Goal: Contribute content: Add original content to the website for others to see

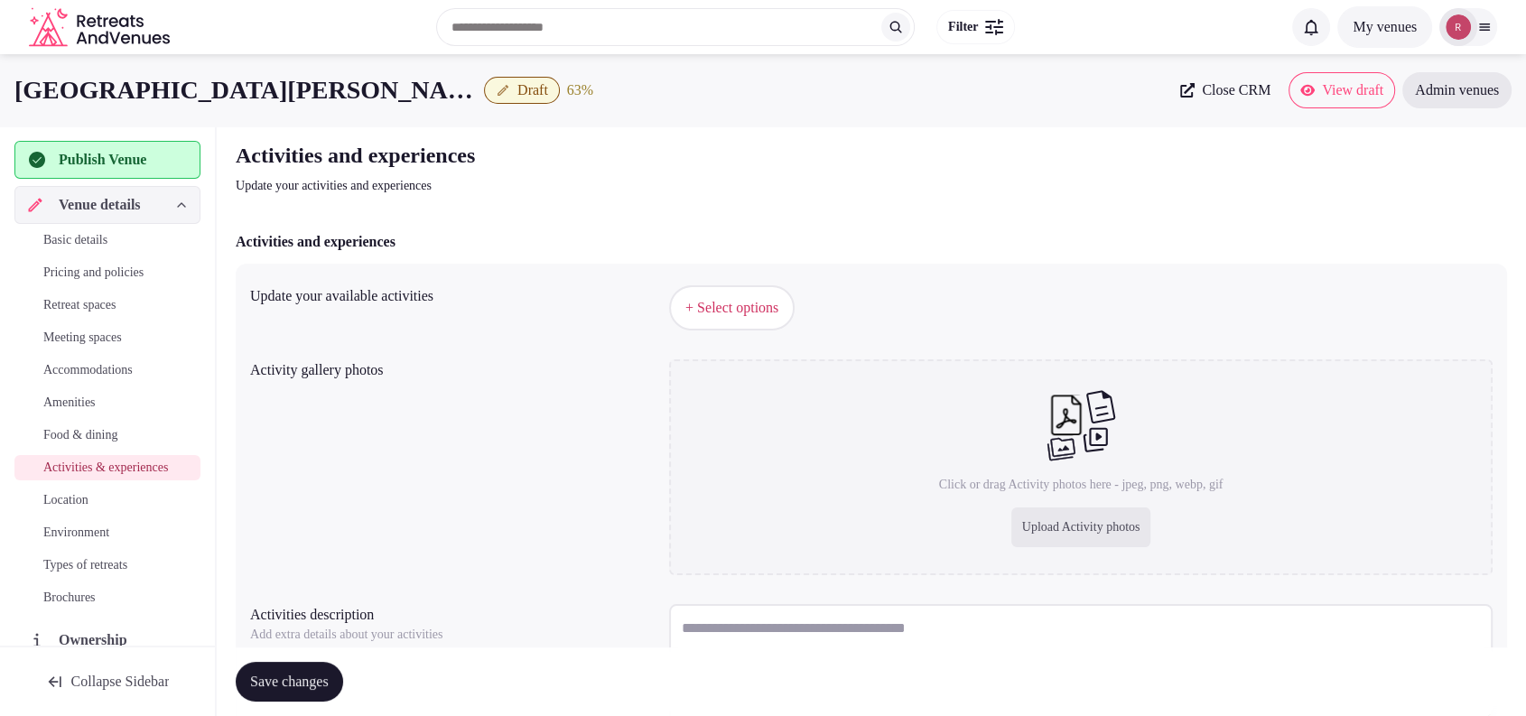
click at [897, 208] on div "Activities and experiences Update your activities and experiences Activities an…" at bounding box center [871, 494] width 1300 height 737
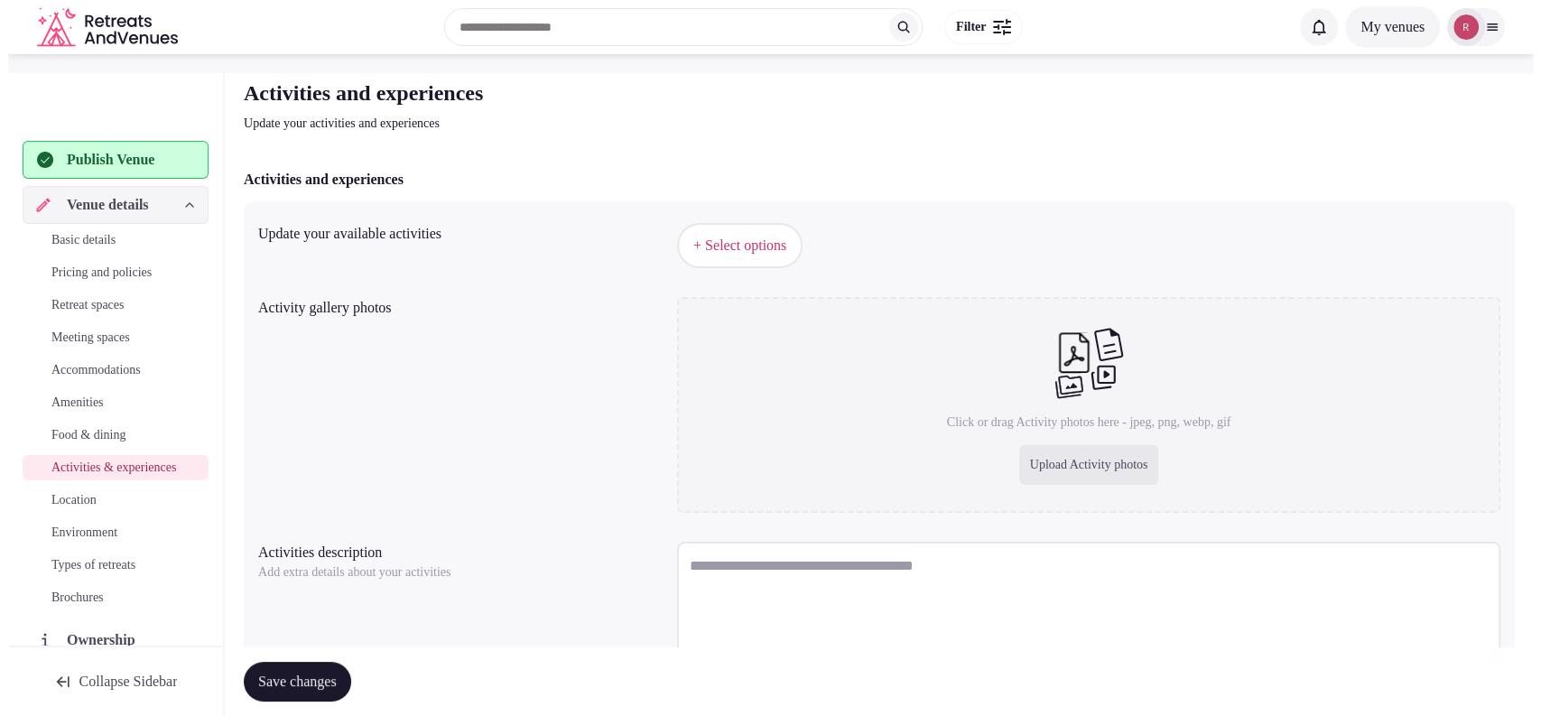
scroll to position [145, 0]
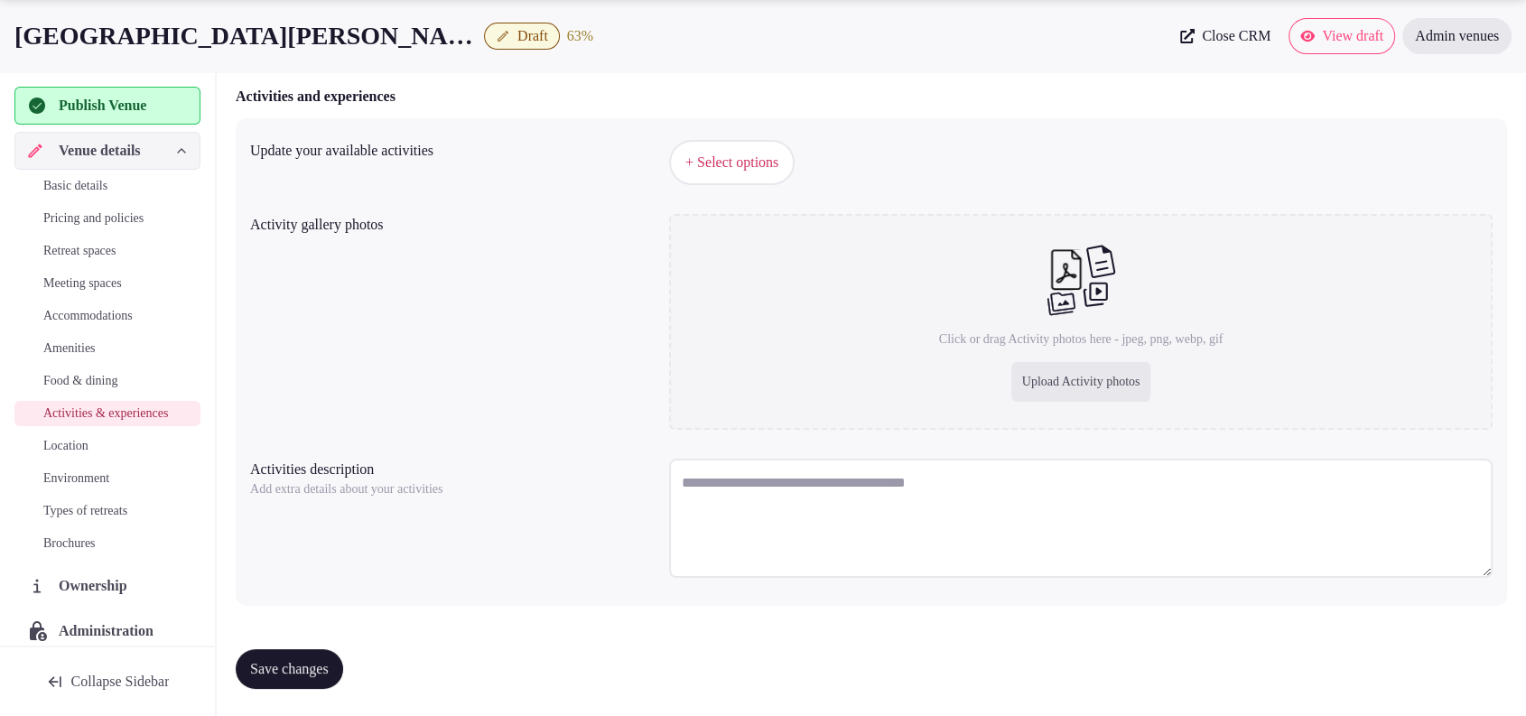
click at [776, 145] on button "+ Select options" at bounding box center [731, 162] width 125 height 45
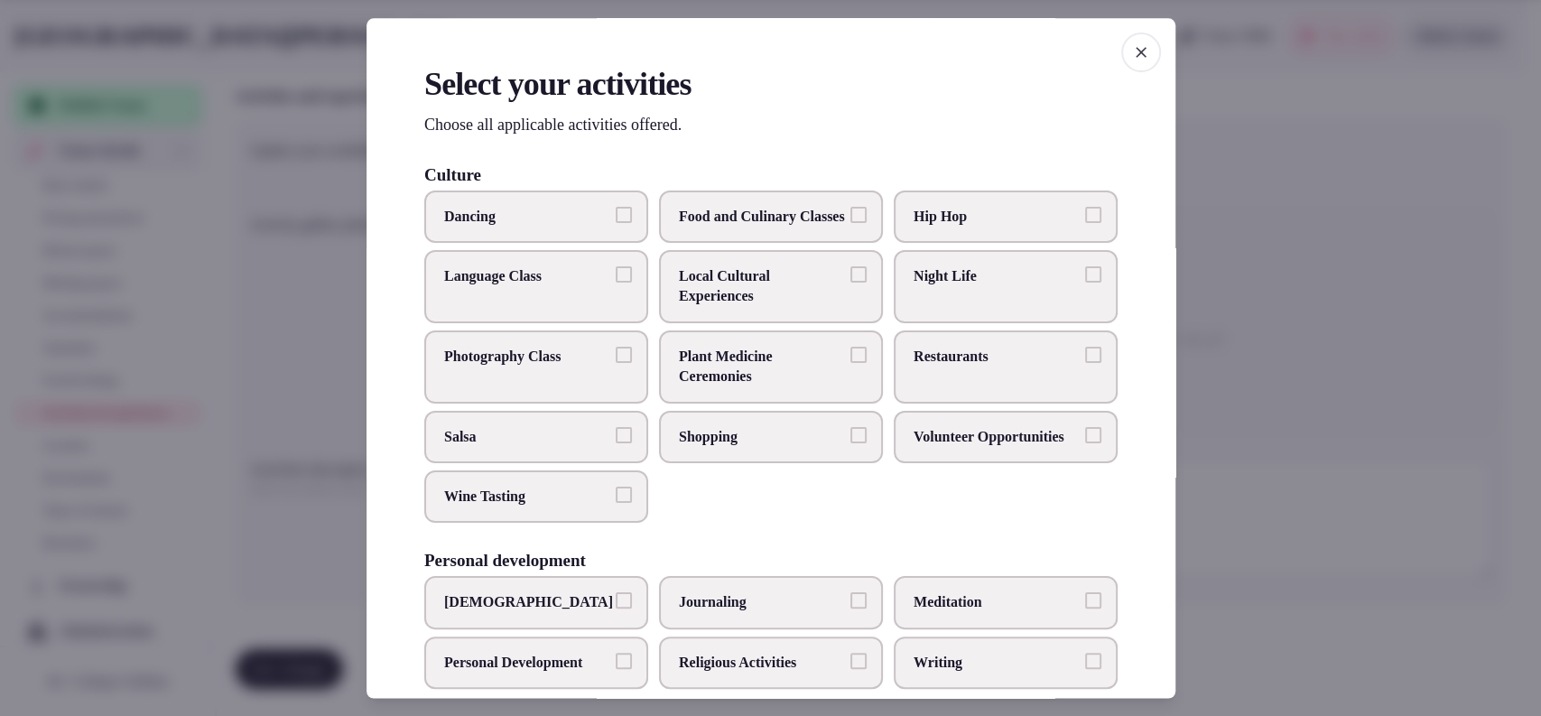
click at [701, 307] on span "Local Cultural Experiences" at bounding box center [762, 286] width 166 height 41
click at [851, 283] on button "Local Cultural Experiences" at bounding box center [859, 274] width 16 height 16
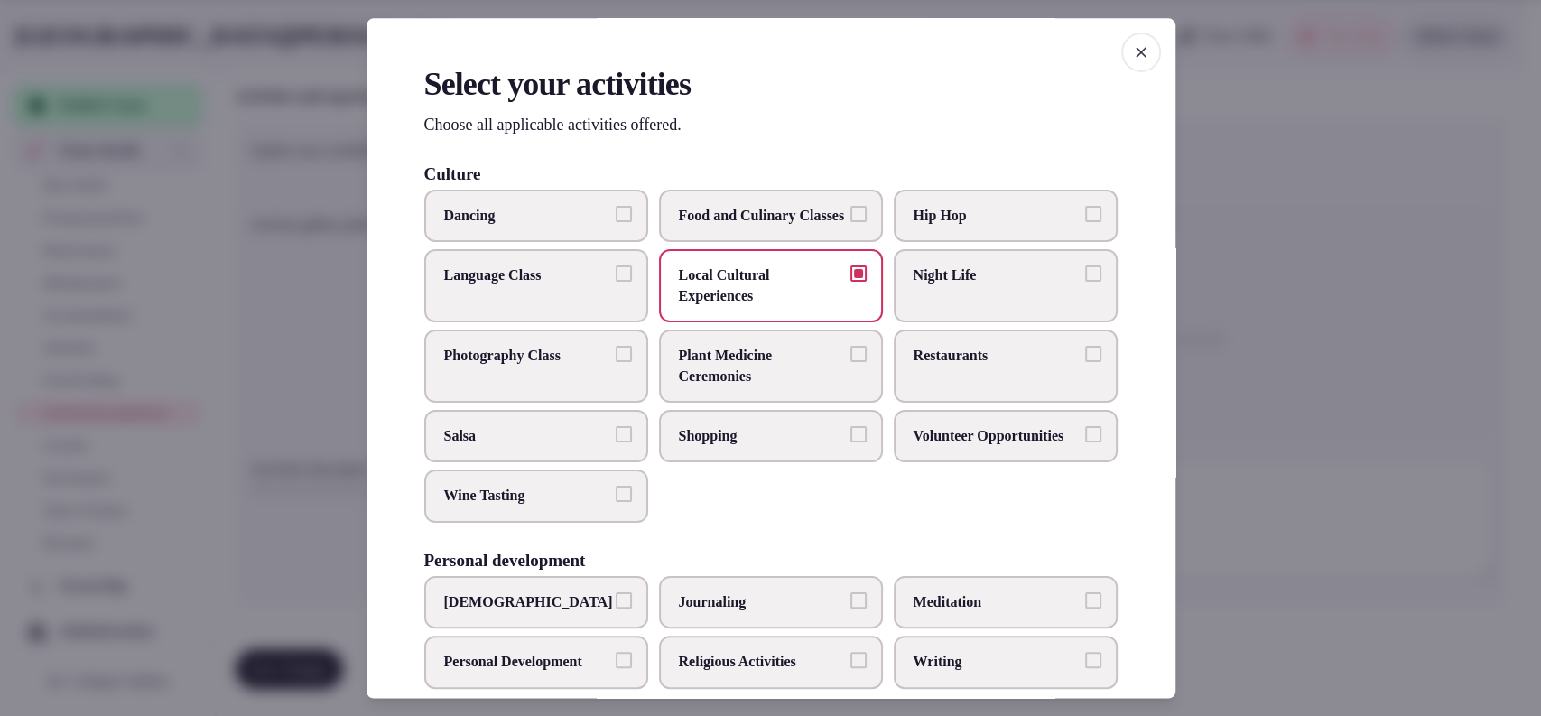
click at [700, 446] on span "Shopping" at bounding box center [762, 436] width 166 height 20
click at [851, 442] on button "Shopping" at bounding box center [859, 434] width 16 height 16
click at [900, 377] on label "Restaurants" at bounding box center [1006, 366] width 224 height 73
click at [1085, 363] on button "Restaurants" at bounding box center [1093, 355] width 16 height 16
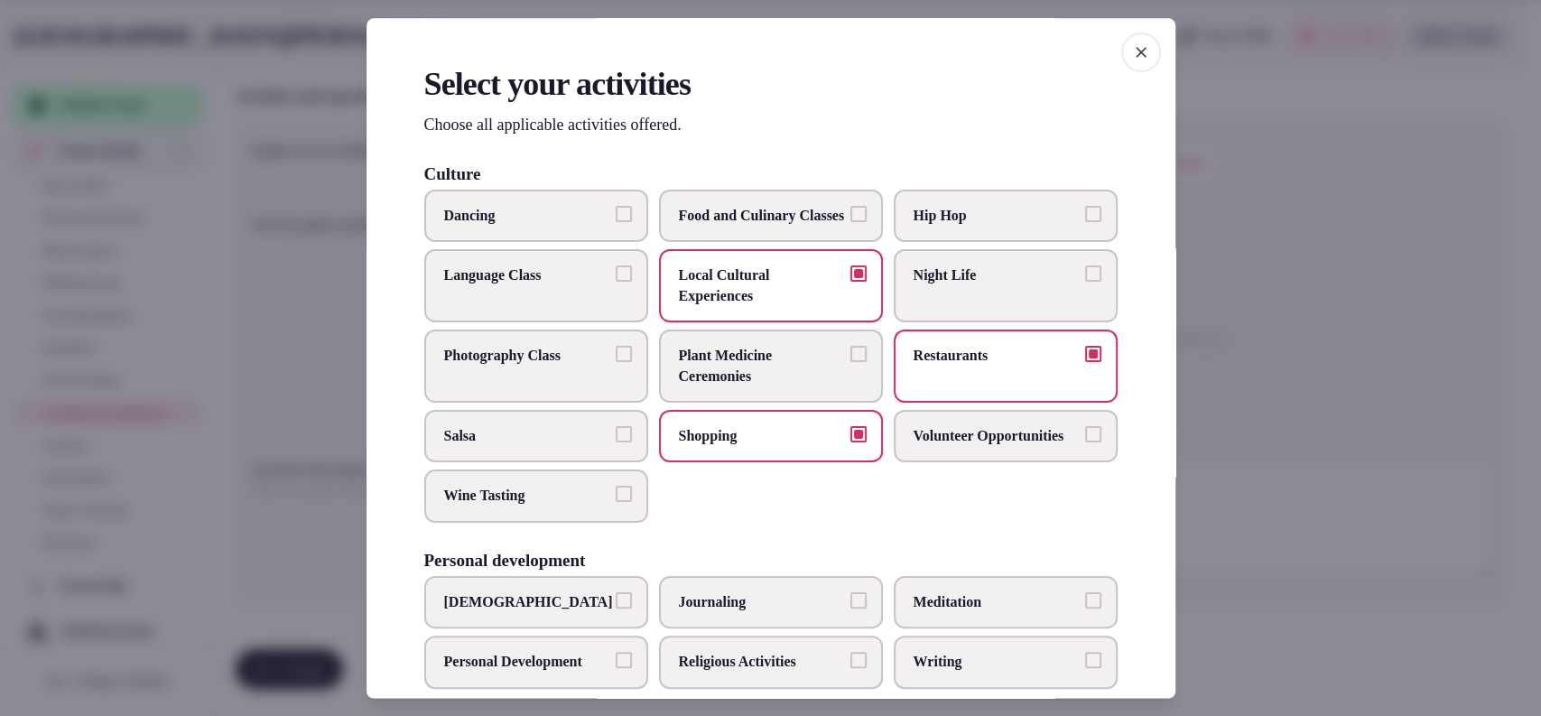
click at [933, 323] on label "Night Life" at bounding box center [1006, 286] width 224 height 73
click at [1085, 283] on button "Night Life" at bounding box center [1093, 274] width 16 height 16
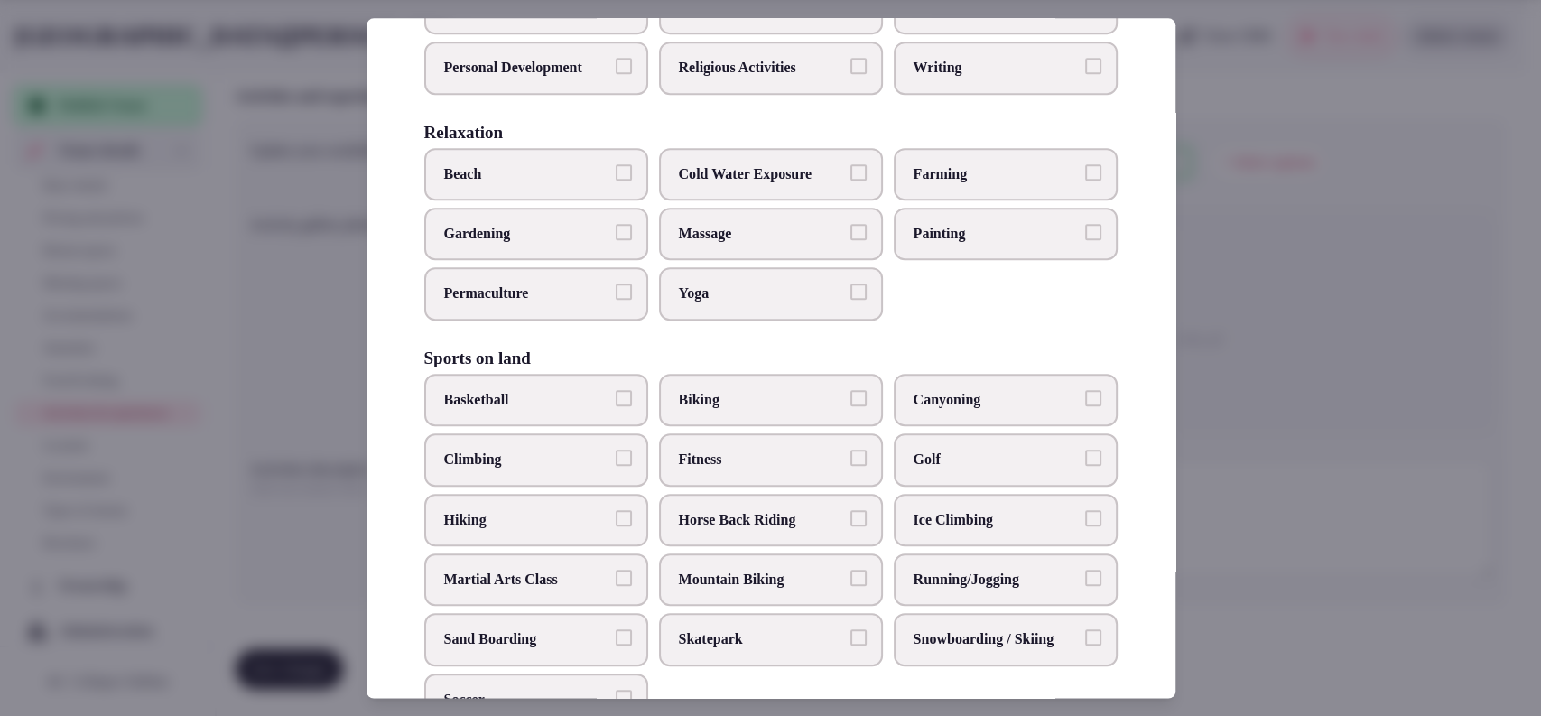
scroll to position [1189, 0]
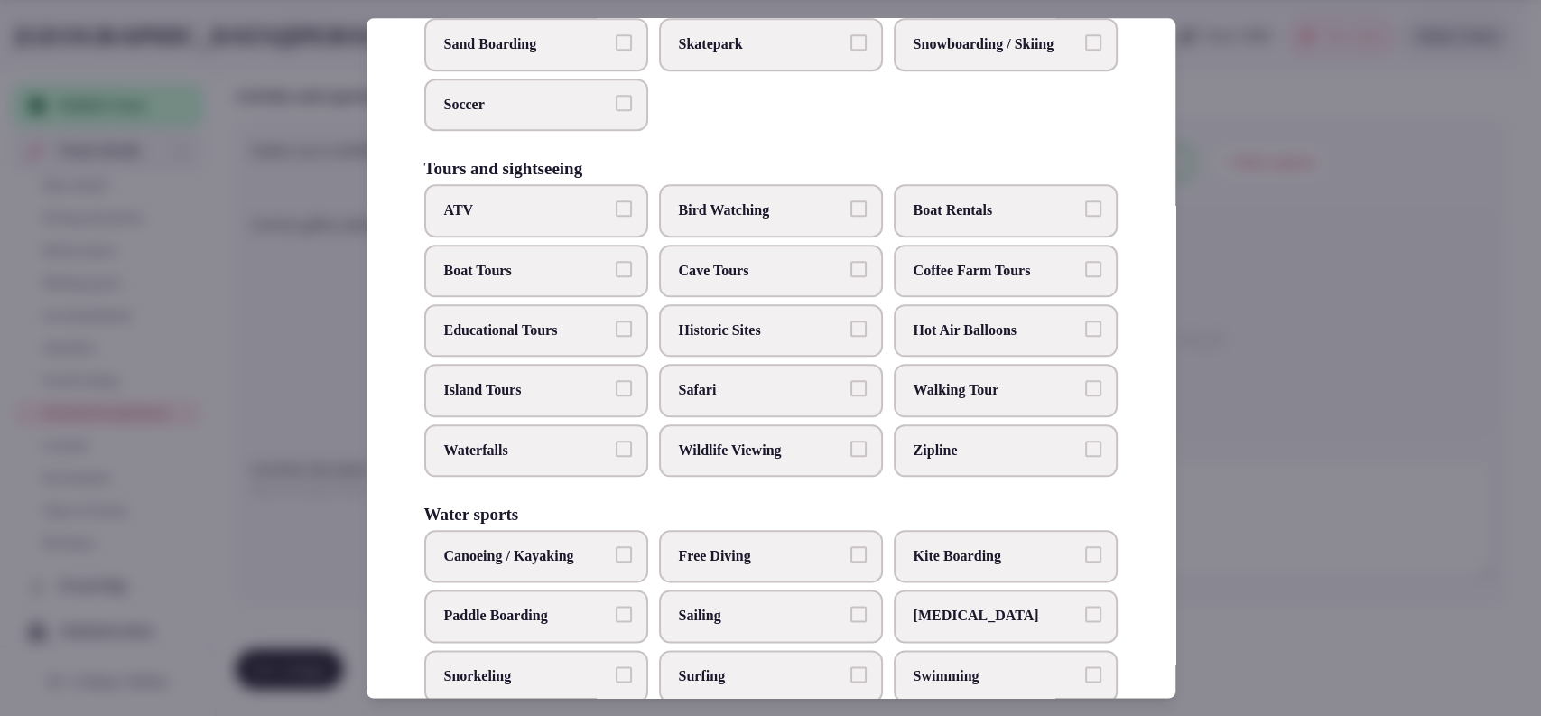
click at [800, 340] on span "Historic Sites" at bounding box center [762, 331] width 166 height 20
click at [851, 337] on button "Historic Sites" at bounding box center [859, 329] width 16 height 16
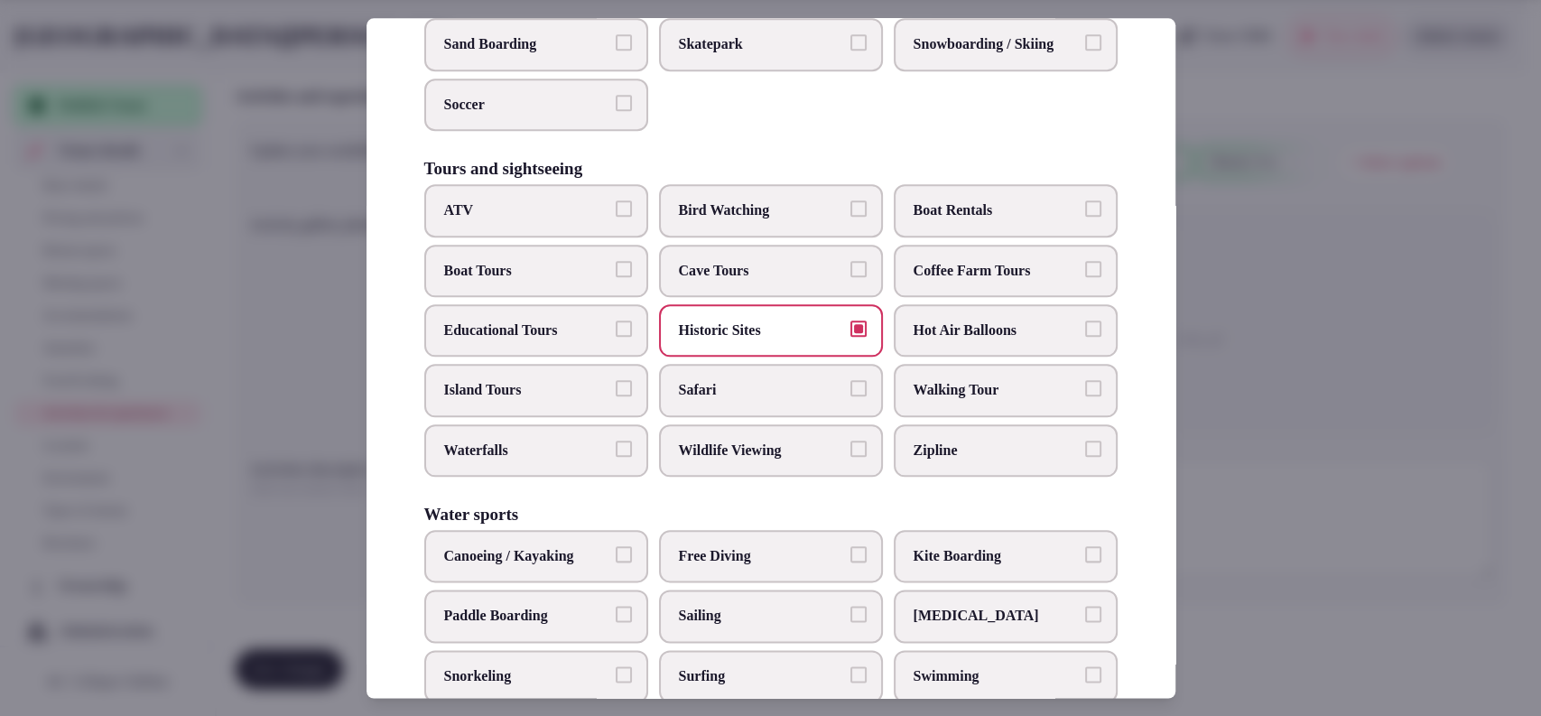
click at [574, 357] on label "Educational Tours" at bounding box center [536, 330] width 224 height 52
click at [616, 337] on button "Educational Tours" at bounding box center [624, 329] width 16 height 16
click at [938, 401] on span "Walking Tour" at bounding box center [997, 391] width 166 height 20
click at [1085, 397] on button "Walking Tour" at bounding box center [1093, 389] width 16 height 16
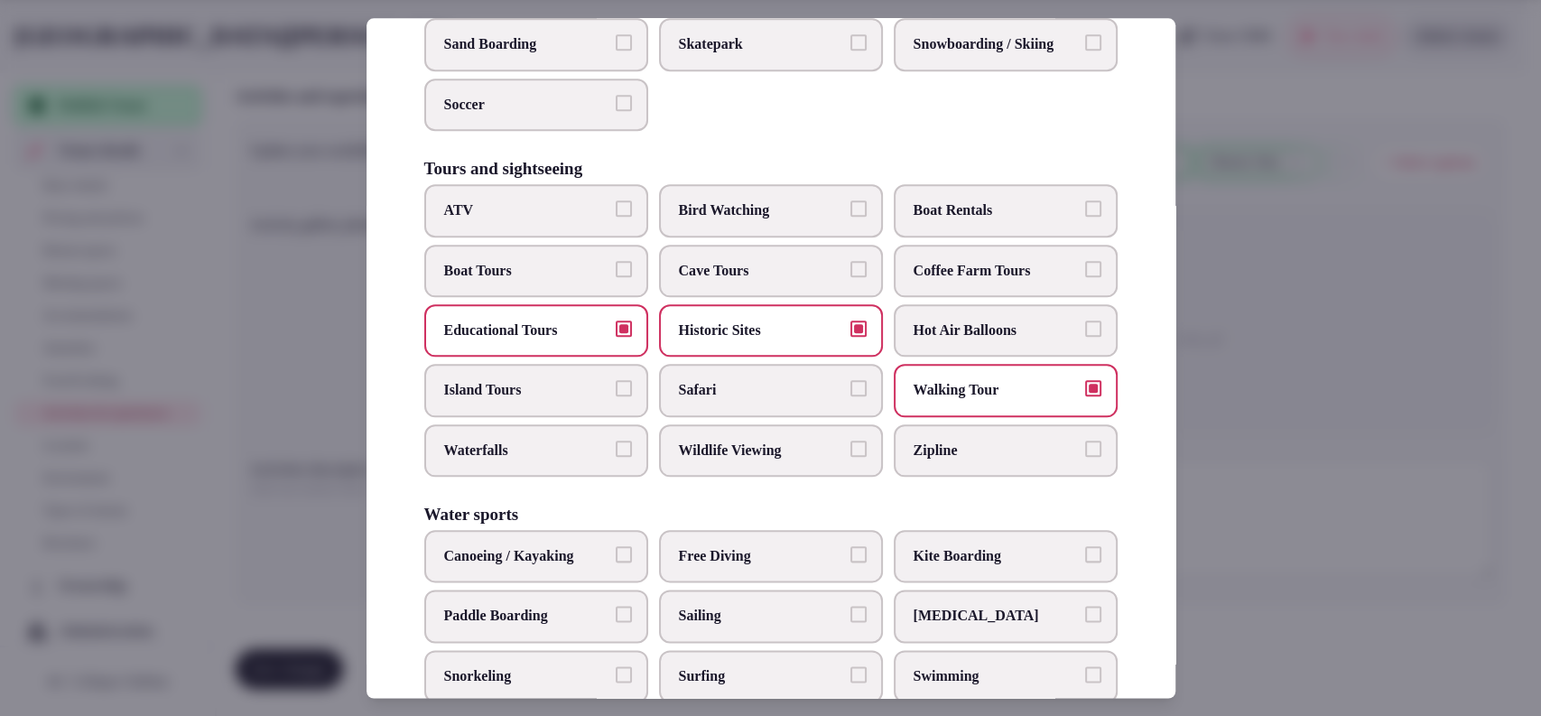
click at [1303, 356] on div at bounding box center [770, 358] width 1541 height 716
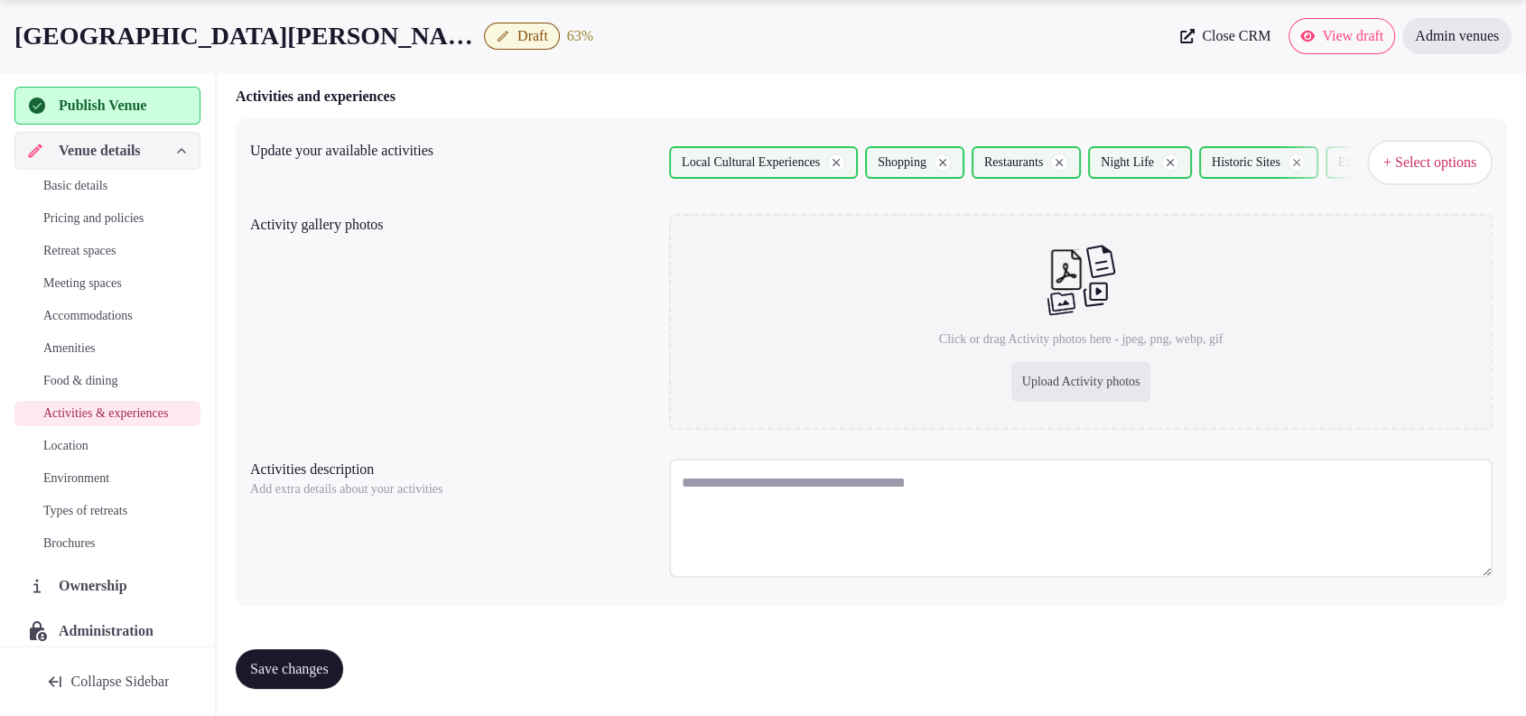
click at [1036, 376] on div "Upload Activity photos" at bounding box center [1081, 382] width 140 height 40
type input "**********"
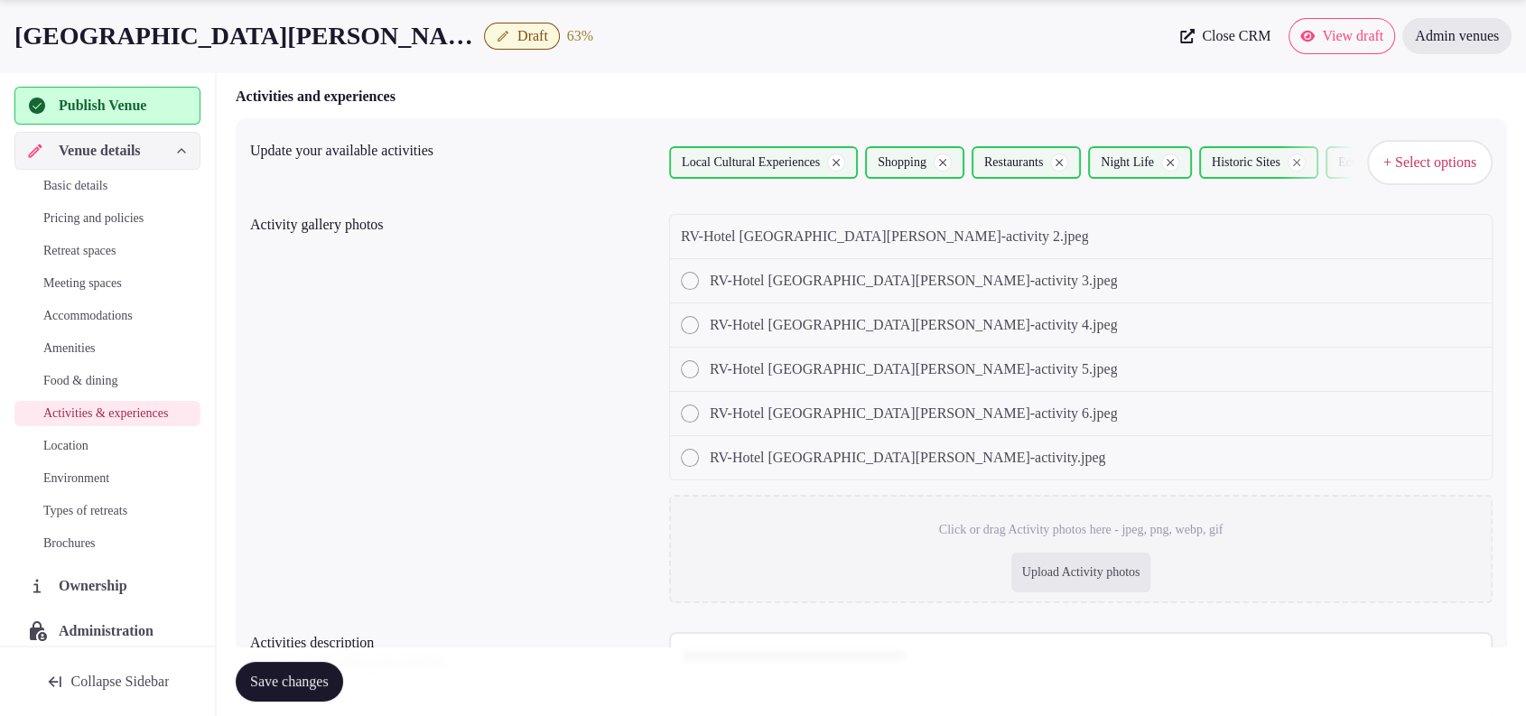
click at [1408, 156] on span "+ Select options" at bounding box center [1429, 163] width 93 height 20
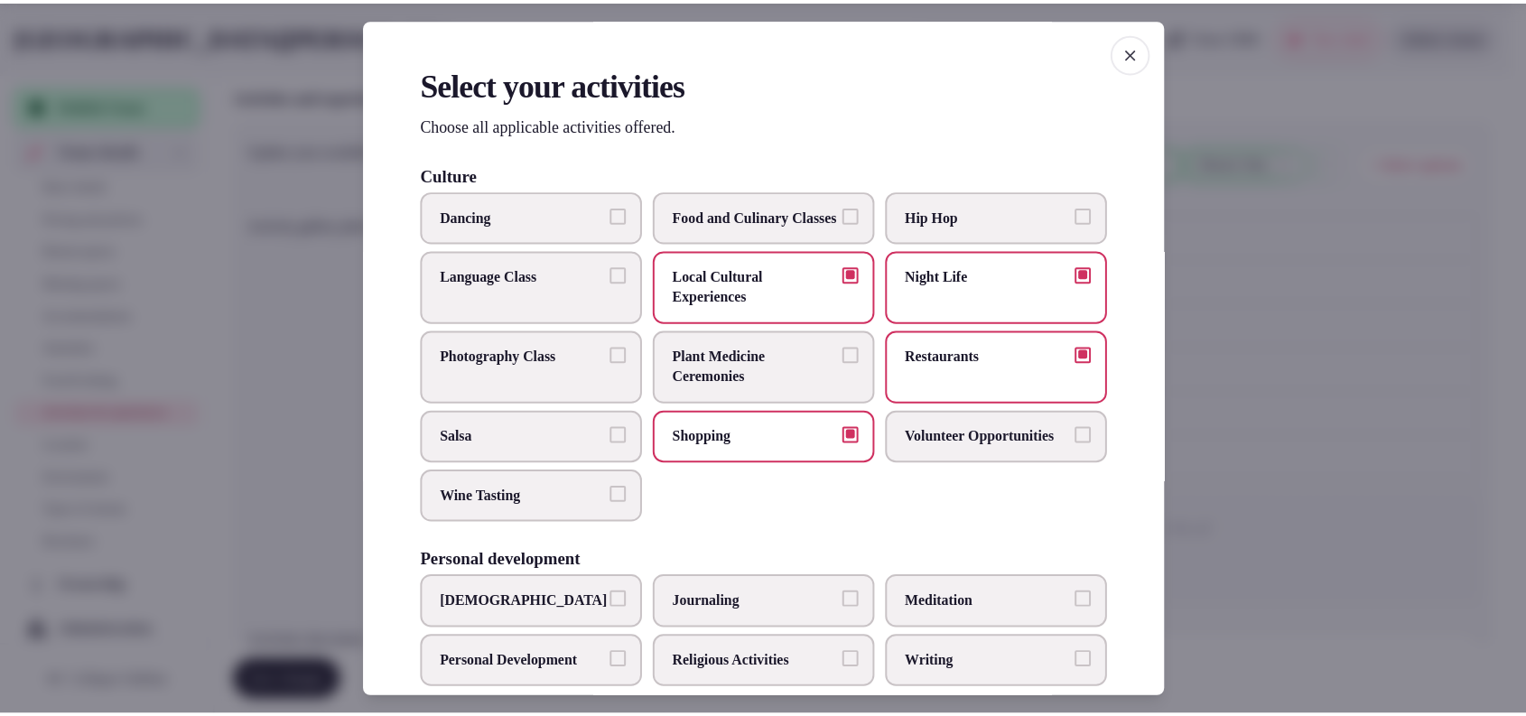
scroll to position [594, 0]
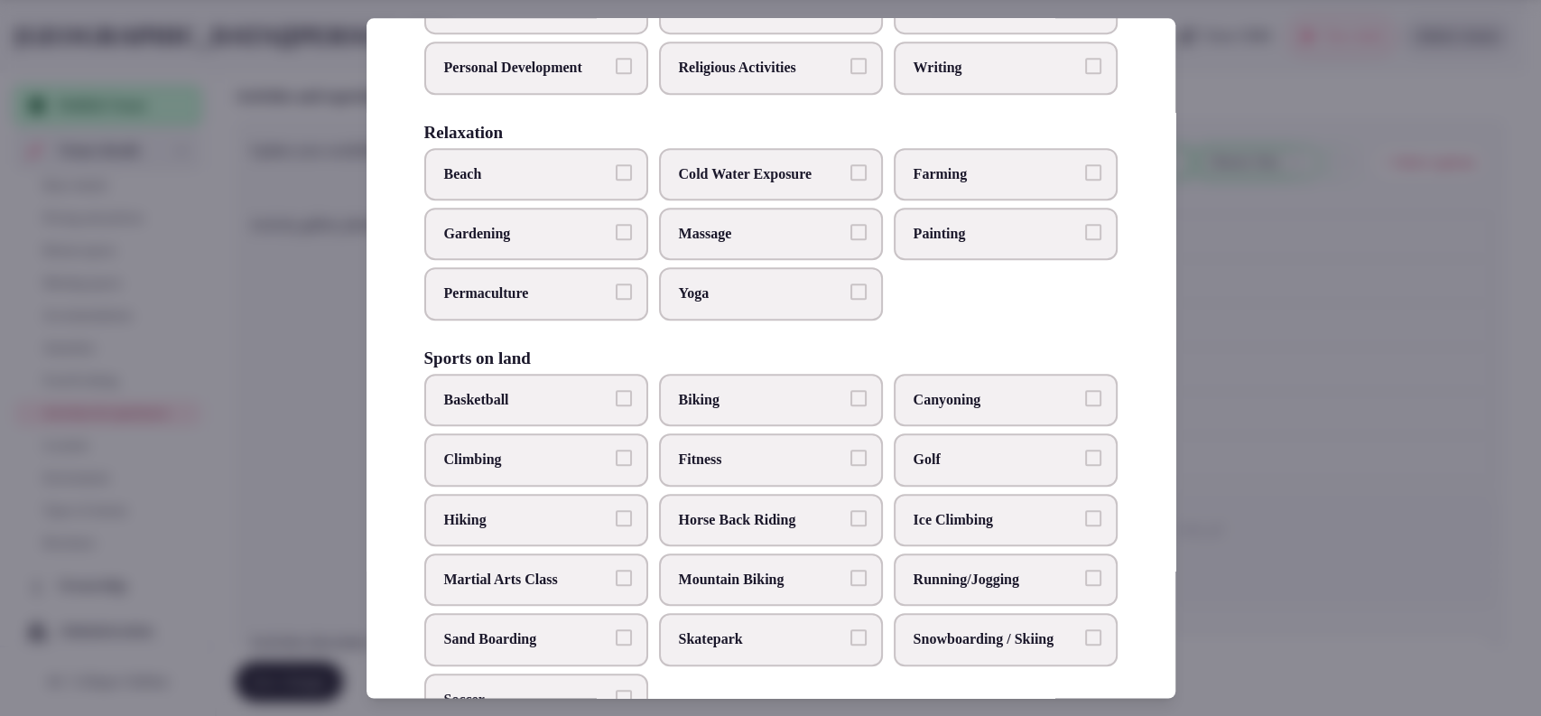
drag, startPoint x: 552, startPoint y: 562, endPoint x: 558, endPoint y: 536, distance: 26.1
click at [553, 530] on span "Hiking" at bounding box center [527, 520] width 166 height 20
click at [616, 526] on button "Hiking" at bounding box center [624, 518] width 16 height 16
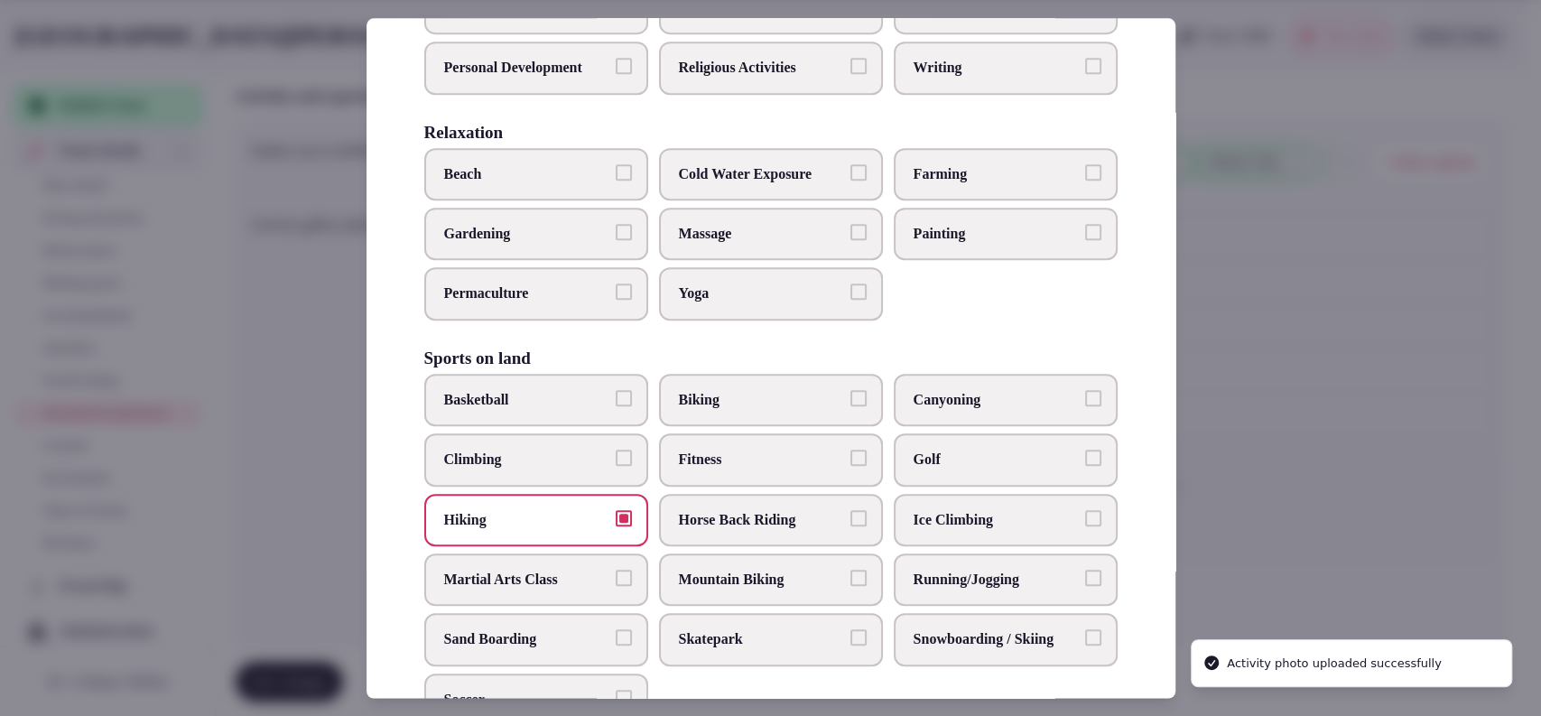
click at [565, 482] on label "Climbing" at bounding box center [536, 459] width 224 height 52
click at [616, 466] on button "Climbing" at bounding box center [624, 458] width 16 height 16
drag, startPoint x: 943, startPoint y: 495, endPoint x: 958, endPoint y: 482, distance: 19.9
click at [943, 469] on span "Golf" at bounding box center [997, 460] width 166 height 20
click at [1085, 466] on button "Golf" at bounding box center [1093, 458] width 16 height 16
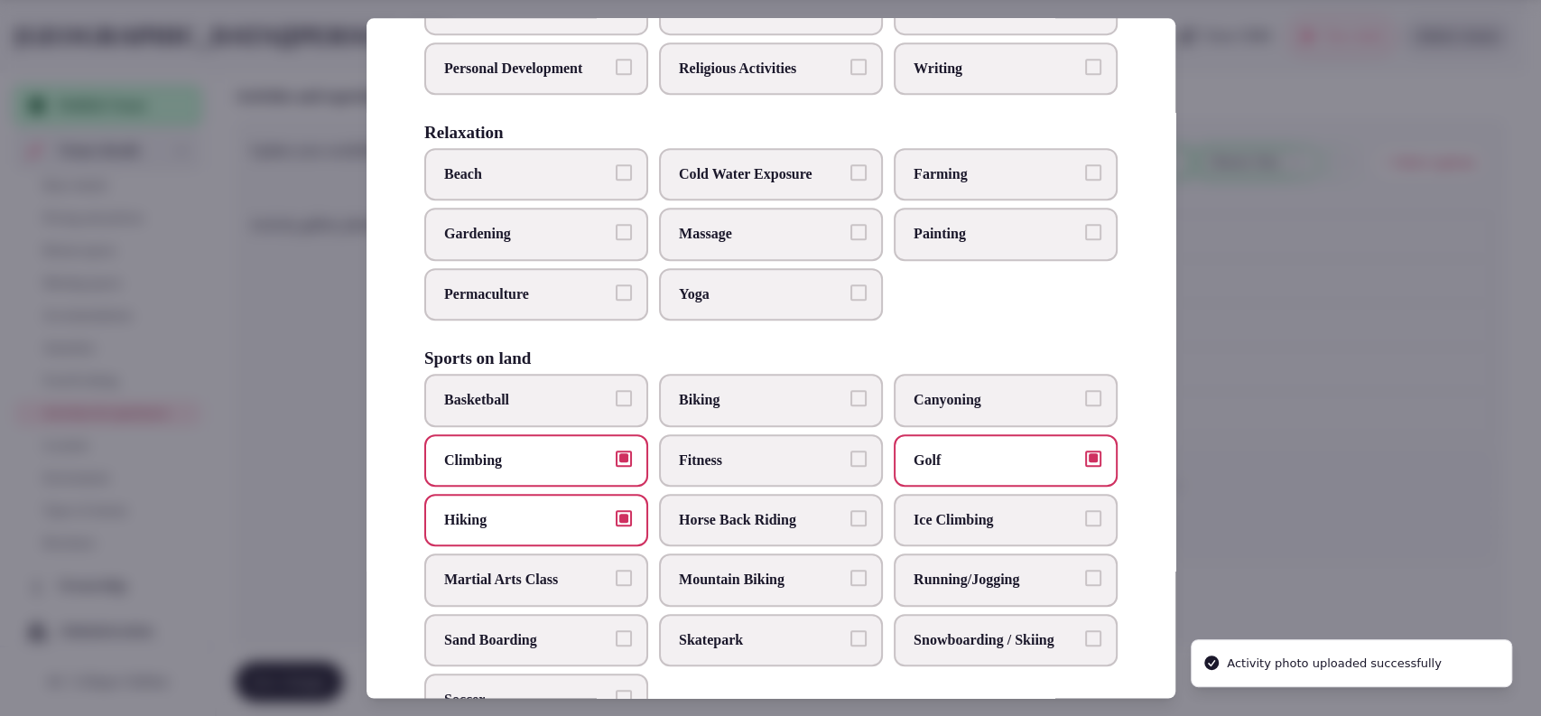
click at [1266, 200] on div at bounding box center [770, 358] width 1541 height 716
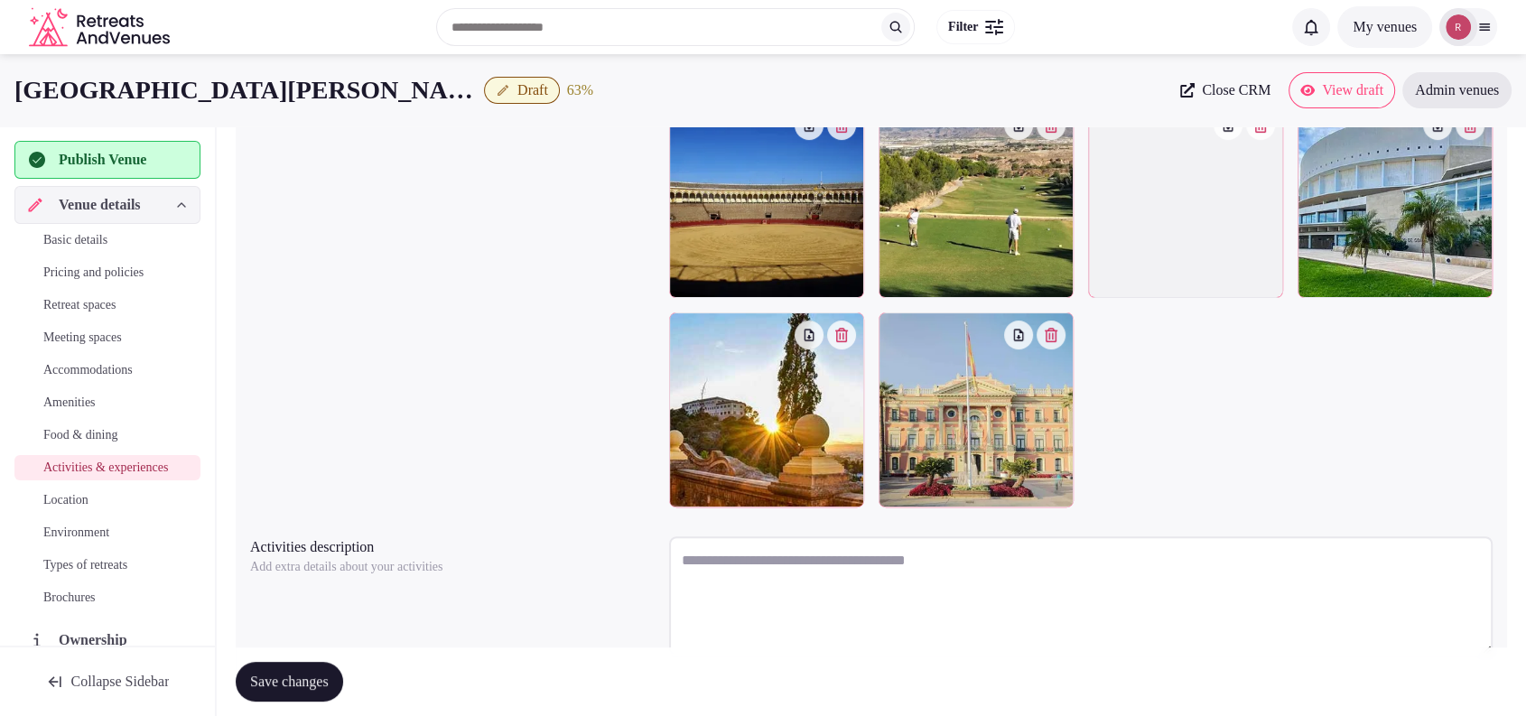
scroll to position [480, 0]
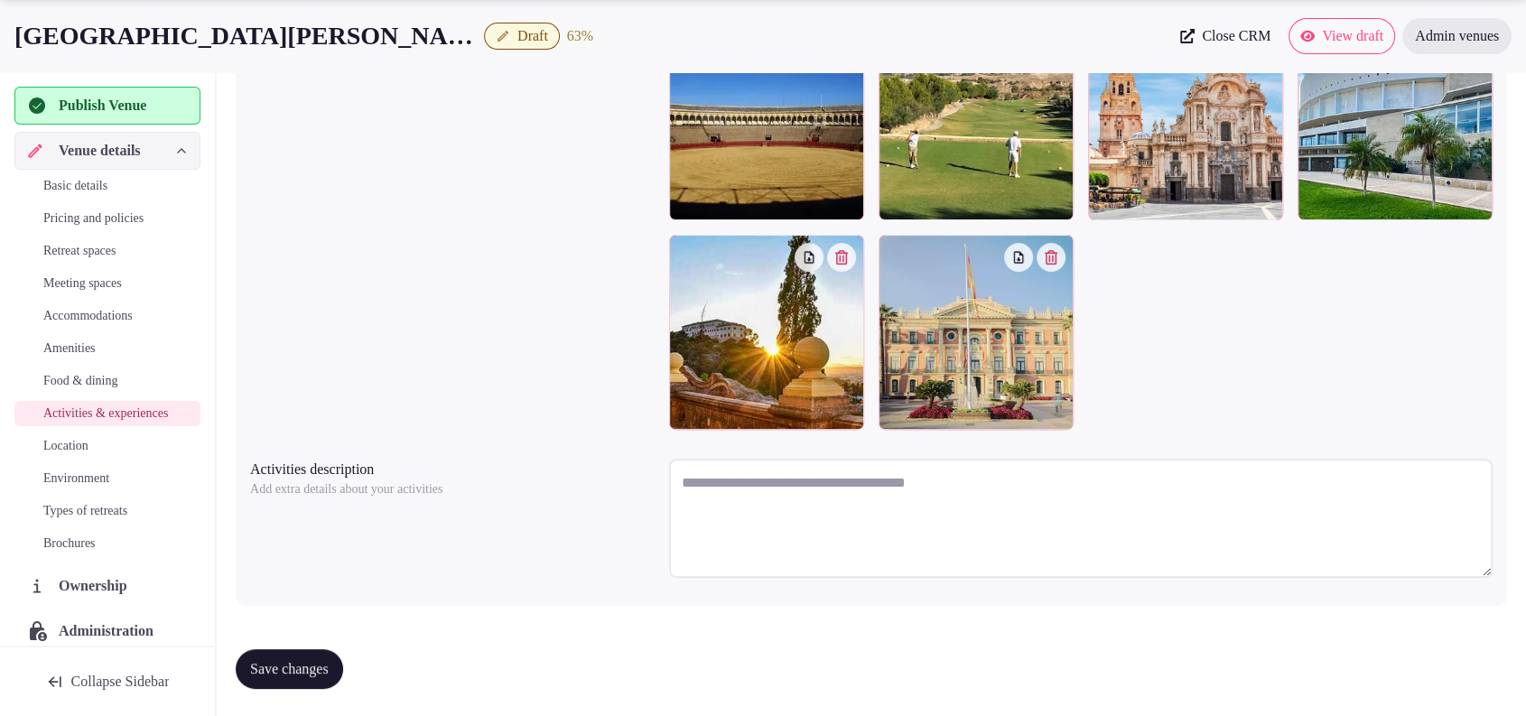
click at [768, 524] on textarea at bounding box center [1080, 518] width 823 height 119
paste textarea "**********"
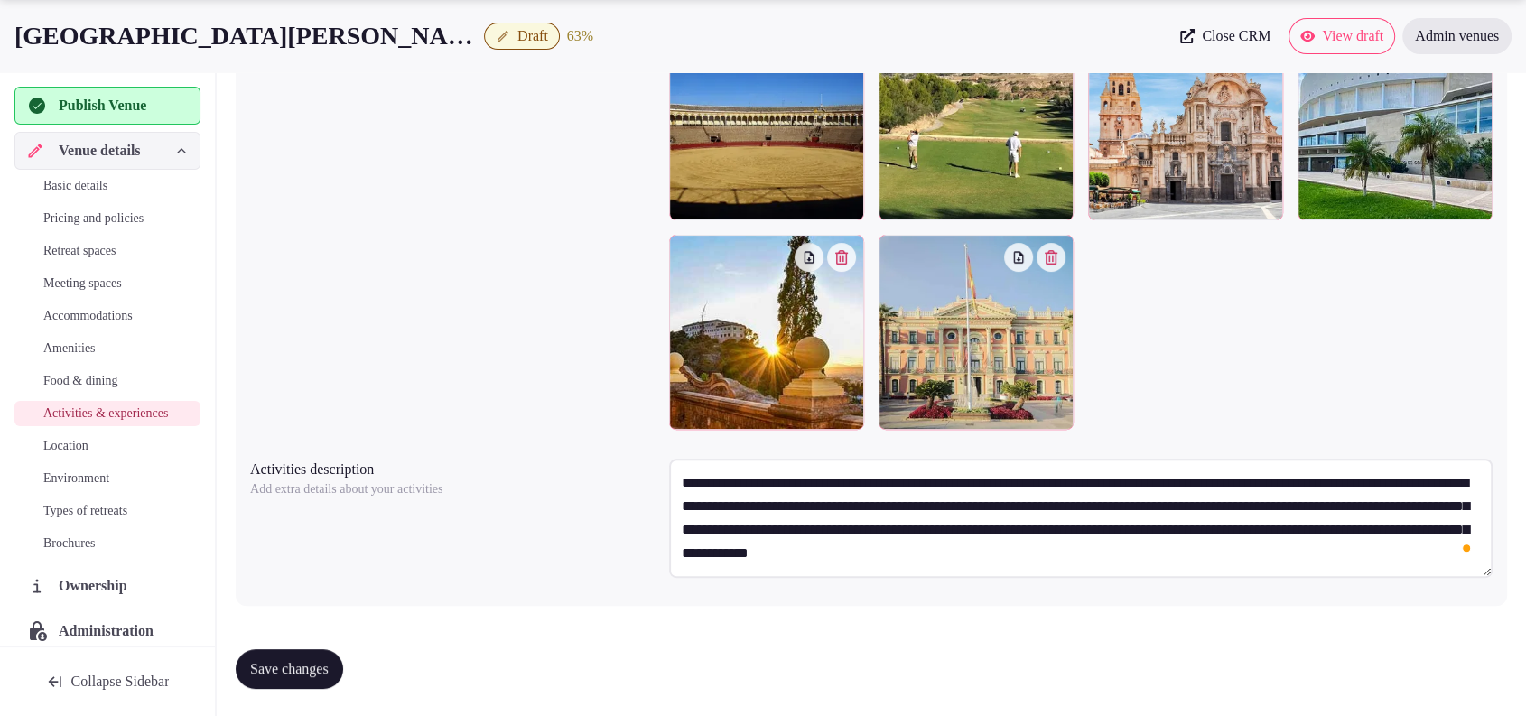
type textarea "**********"
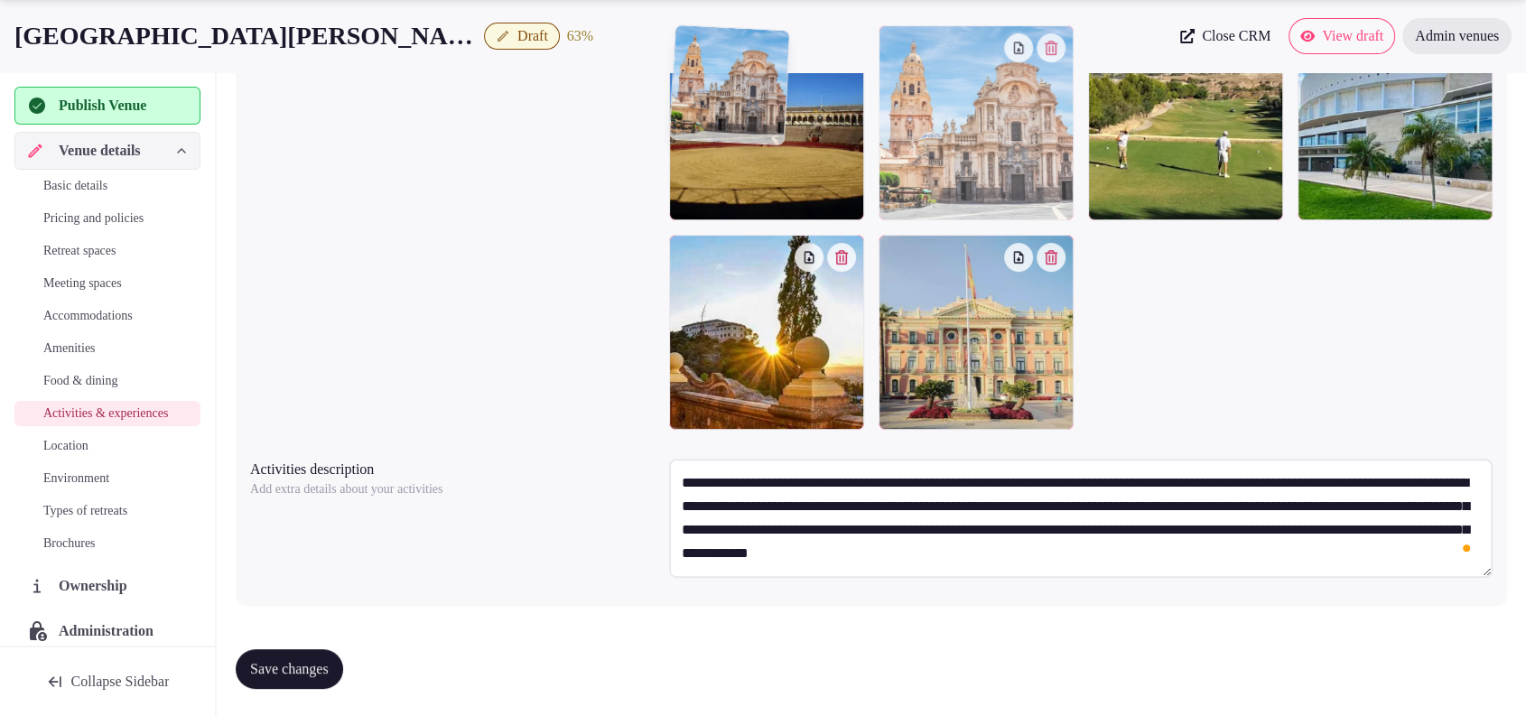
drag, startPoint x: 1203, startPoint y: 137, endPoint x: 917, endPoint y: 173, distance: 287.6
click at [917, 173] on body "Search Popular Destinations [GEOGRAPHIC_DATA], [GEOGRAPHIC_DATA] [GEOGRAPHIC_DA…" at bounding box center [763, 119] width 1526 height 1198
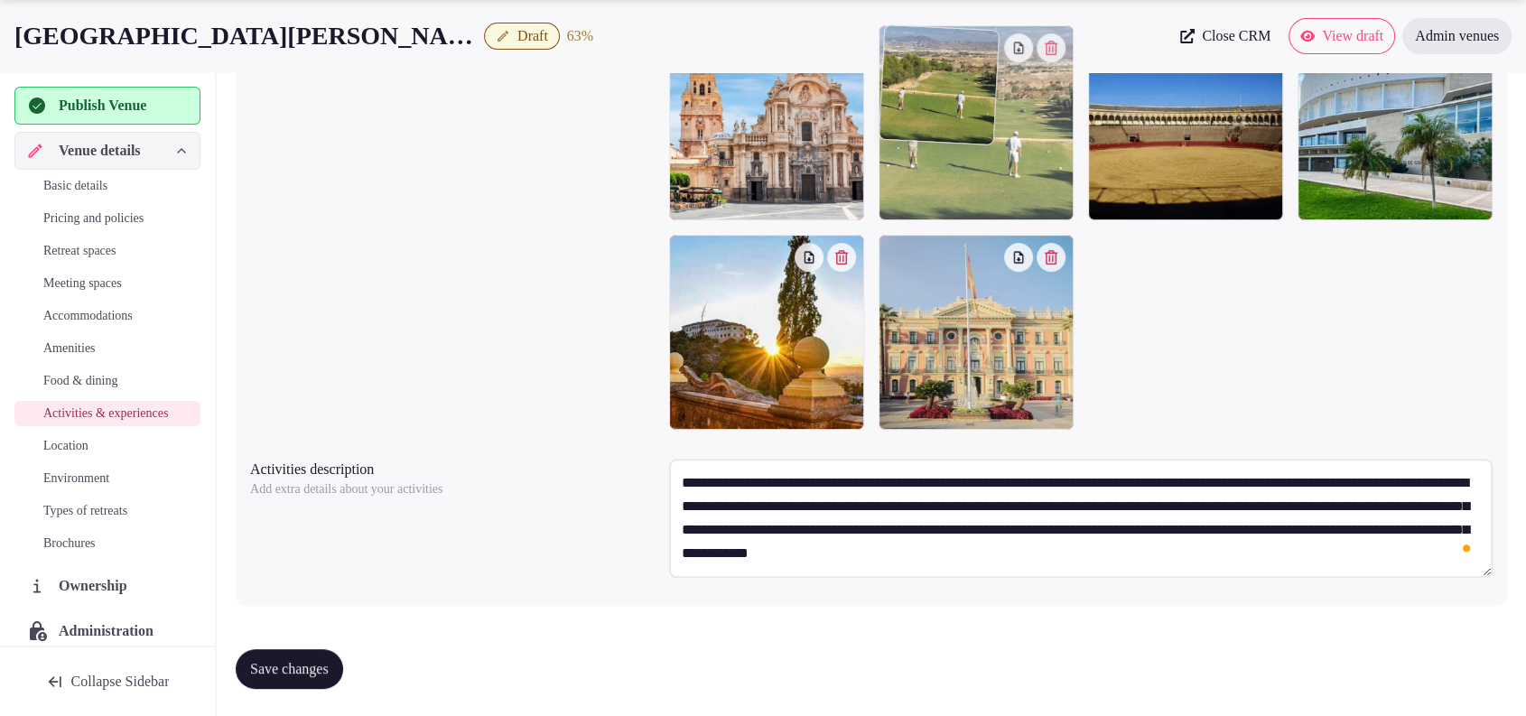
drag, startPoint x: 1141, startPoint y: 136, endPoint x: 1005, endPoint y: 158, distance: 138.0
click at [1005, 158] on body "Search Popular Destinations [GEOGRAPHIC_DATA], [GEOGRAPHIC_DATA] [GEOGRAPHIC_DA…" at bounding box center [763, 119] width 1526 height 1198
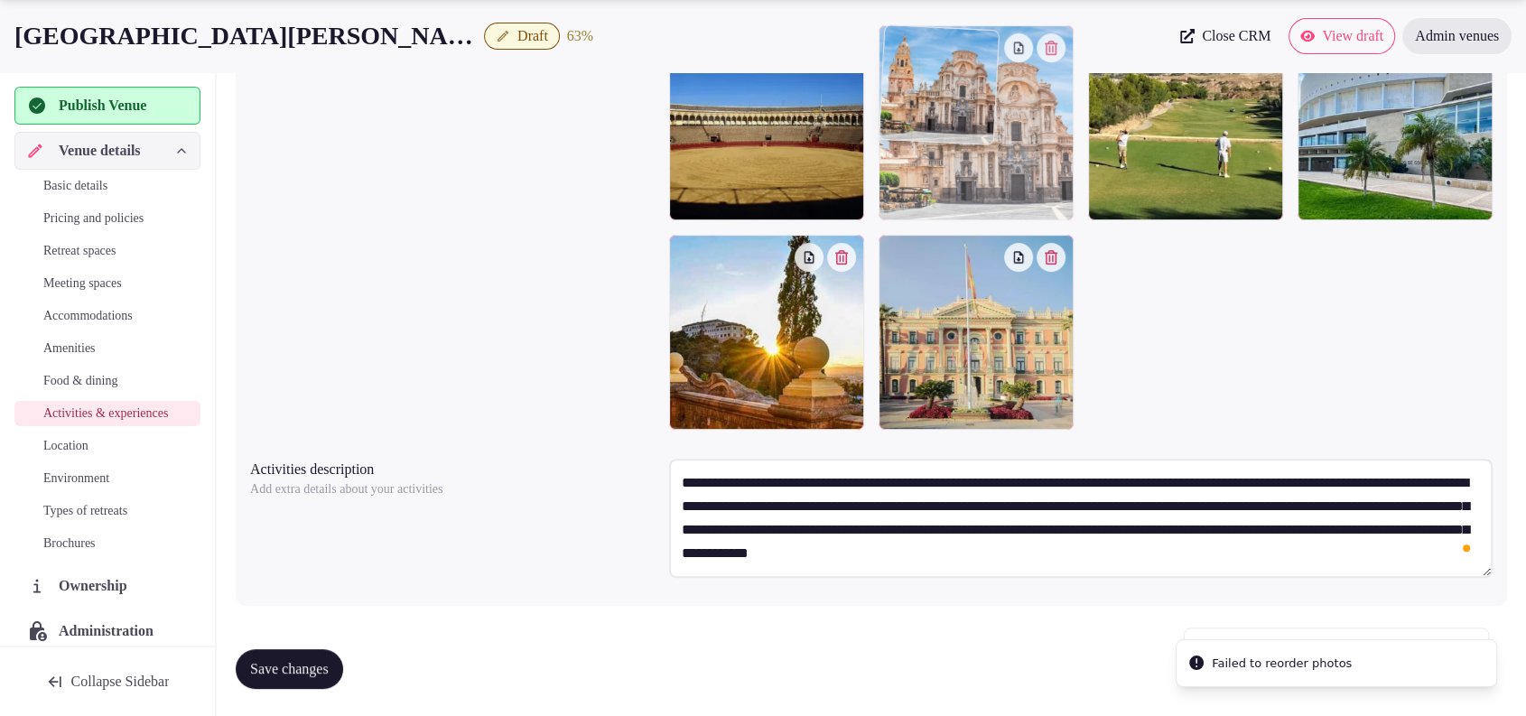
click at [1075, 174] on body "Search Popular Destinations [GEOGRAPHIC_DATA], [GEOGRAPHIC_DATA] [GEOGRAPHIC_DA…" at bounding box center [763, 119] width 1526 height 1198
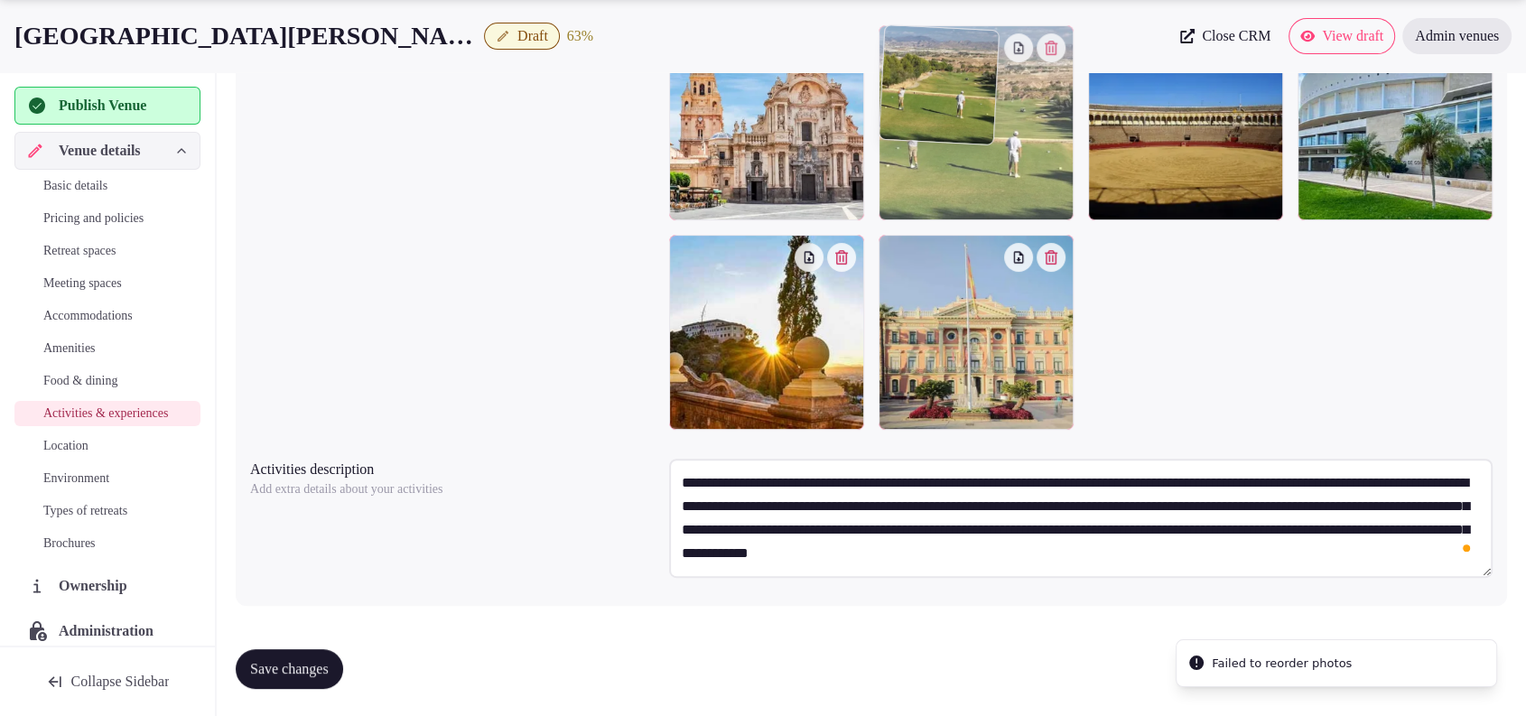
drag, startPoint x: 1199, startPoint y: 158, endPoint x: 1070, endPoint y: 177, distance: 130.5
click at [1070, 177] on body "Search Popular Destinations [GEOGRAPHIC_DATA], [GEOGRAPHIC_DATA] [GEOGRAPHIC_DA…" at bounding box center [763, 119] width 1526 height 1198
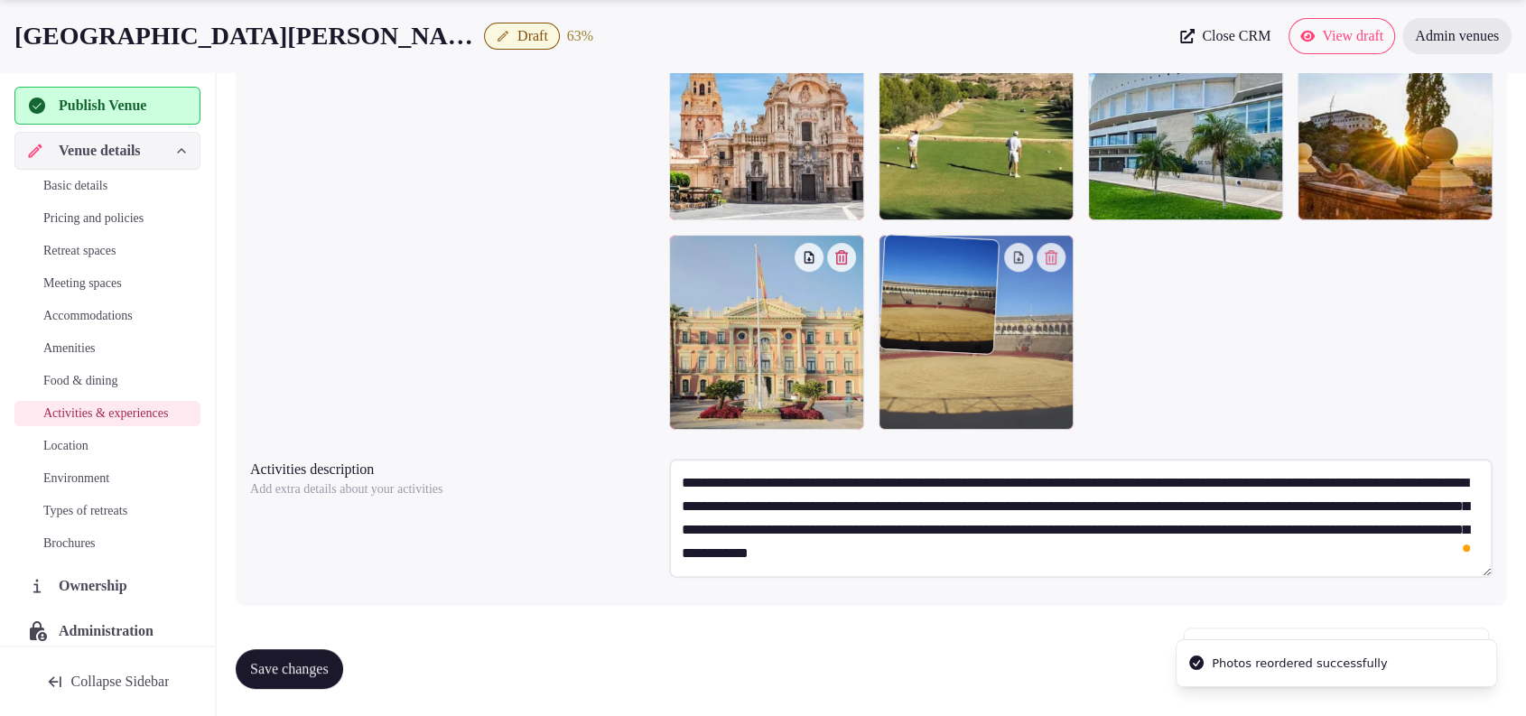
drag, startPoint x: 1163, startPoint y: 174, endPoint x: 990, endPoint y: 385, distance: 272.6
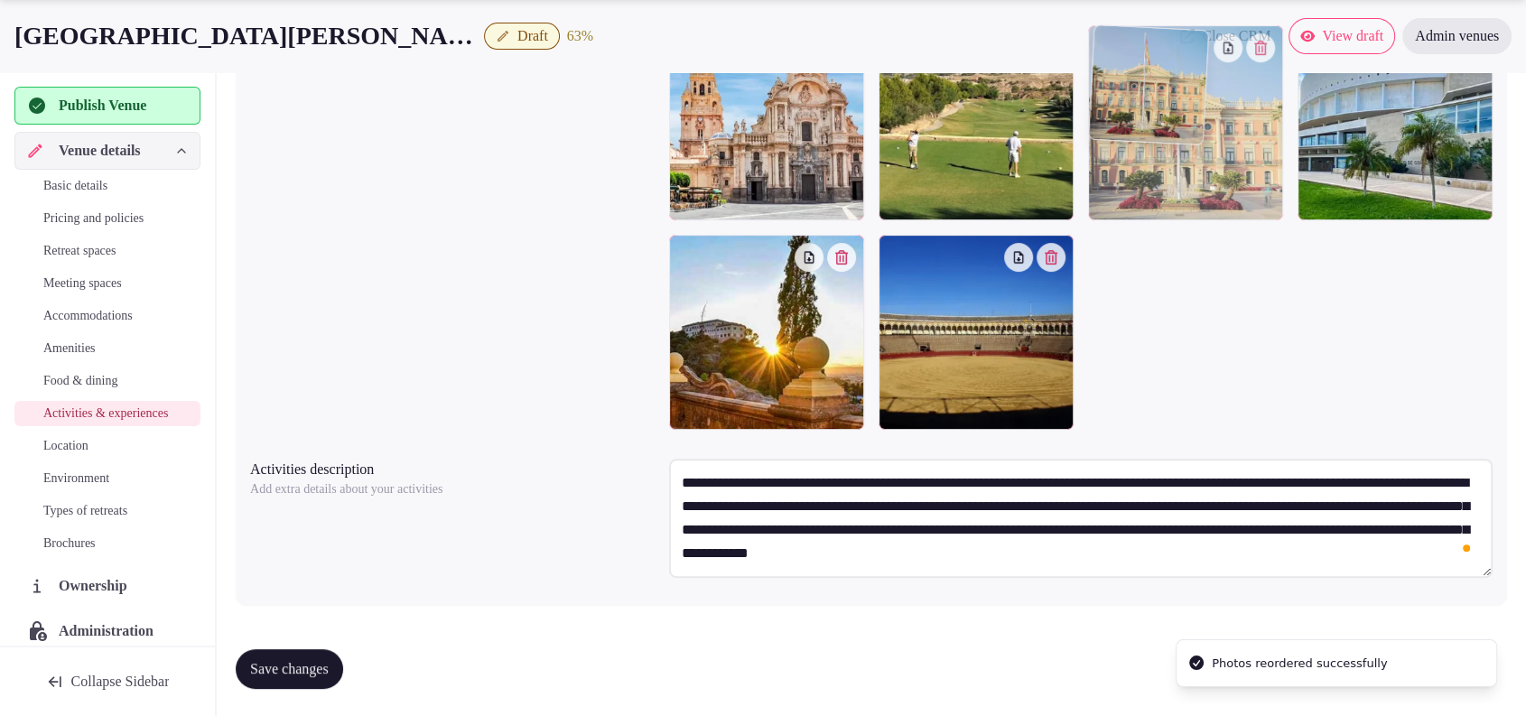
drag, startPoint x: 796, startPoint y: 367, endPoint x: 1213, endPoint y: 225, distance: 439.7
click at [1213, 225] on body "Search Popular Destinations [GEOGRAPHIC_DATA], [GEOGRAPHIC_DATA] [GEOGRAPHIC_DA…" at bounding box center [763, 119] width 1526 height 1198
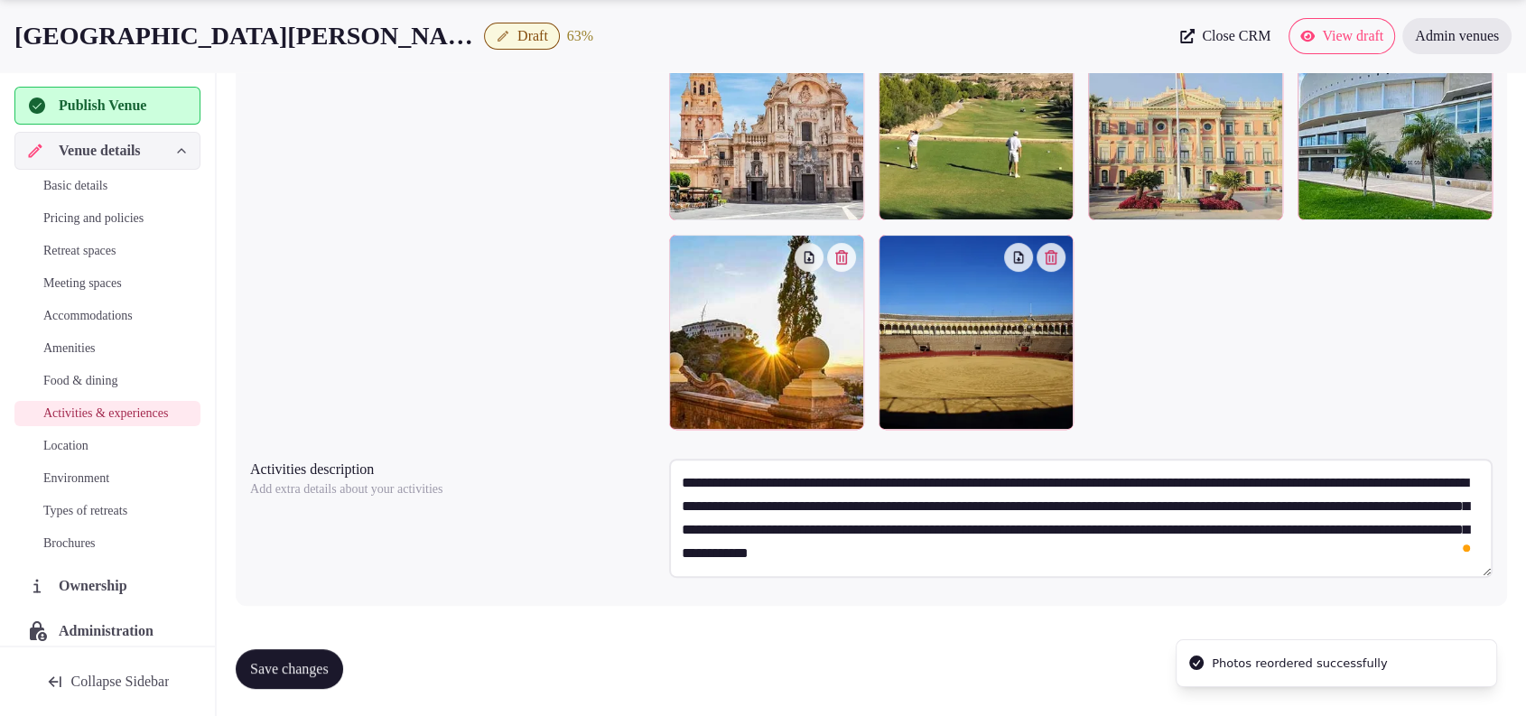
drag, startPoint x: 1065, startPoint y: 346, endPoint x: 953, endPoint y: 363, distance: 113.3
click at [953, 363] on div at bounding box center [1080, 227] width 823 height 404
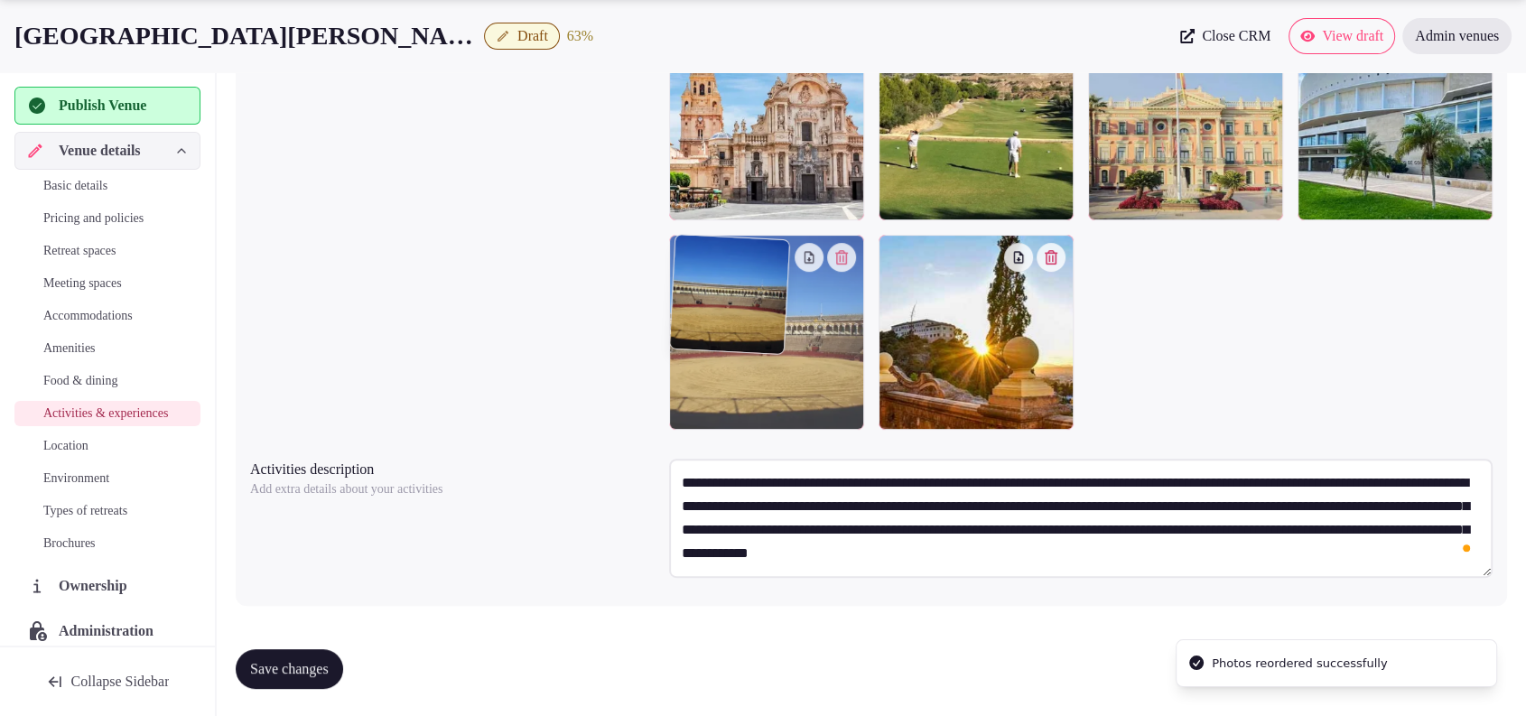
drag, startPoint x: 953, startPoint y: 363, endPoint x: 858, endPoint y: 366, distance: 95.7
click at [858, 366] on body "Search Popular Destinations [GEOGRAPHIC_DATA], [GEOGRAPHIC_DATA] [GEOGRAPHIC_DA…" at bounding box center [763, 119] width 1526 height 1198
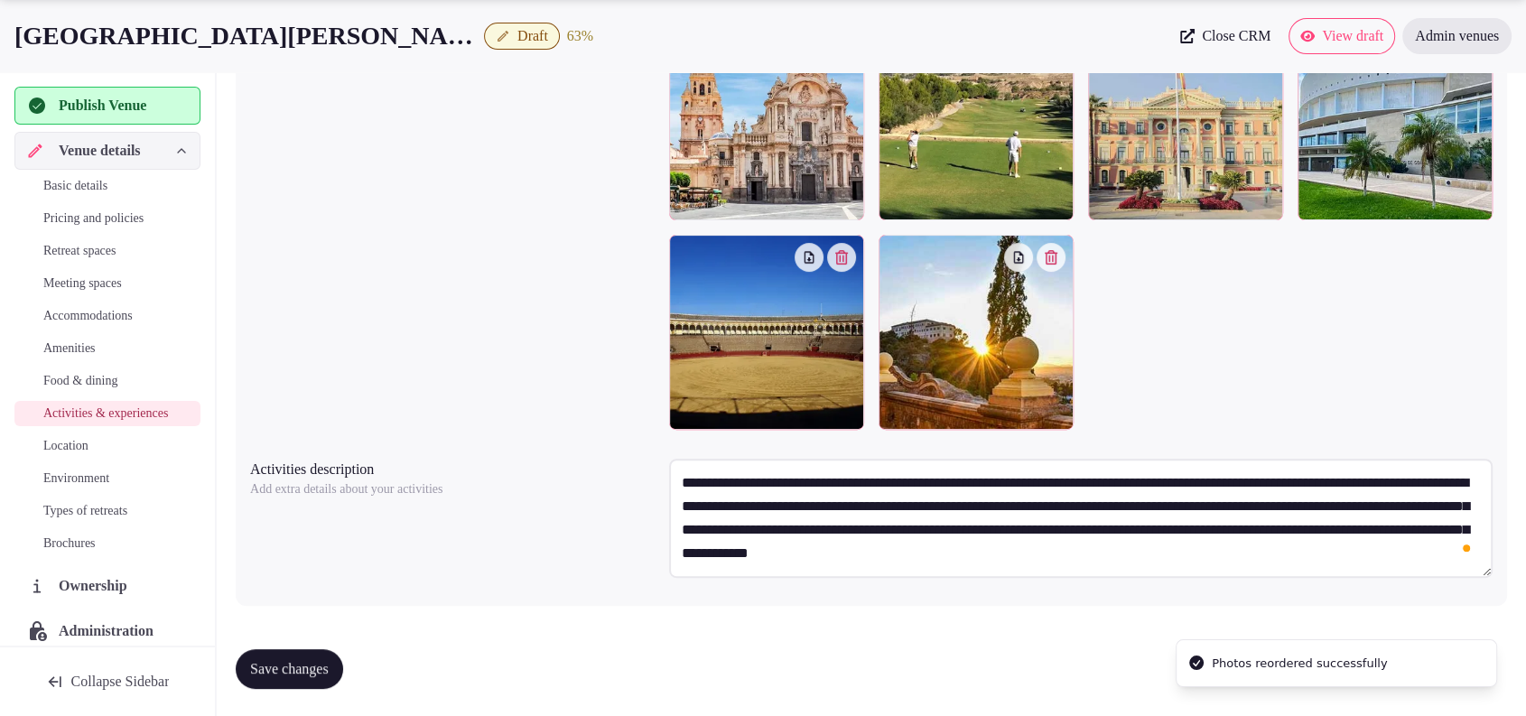
click at [311, 664] on span "Save changes" at bounding box center [289, 669] width 79 height 18
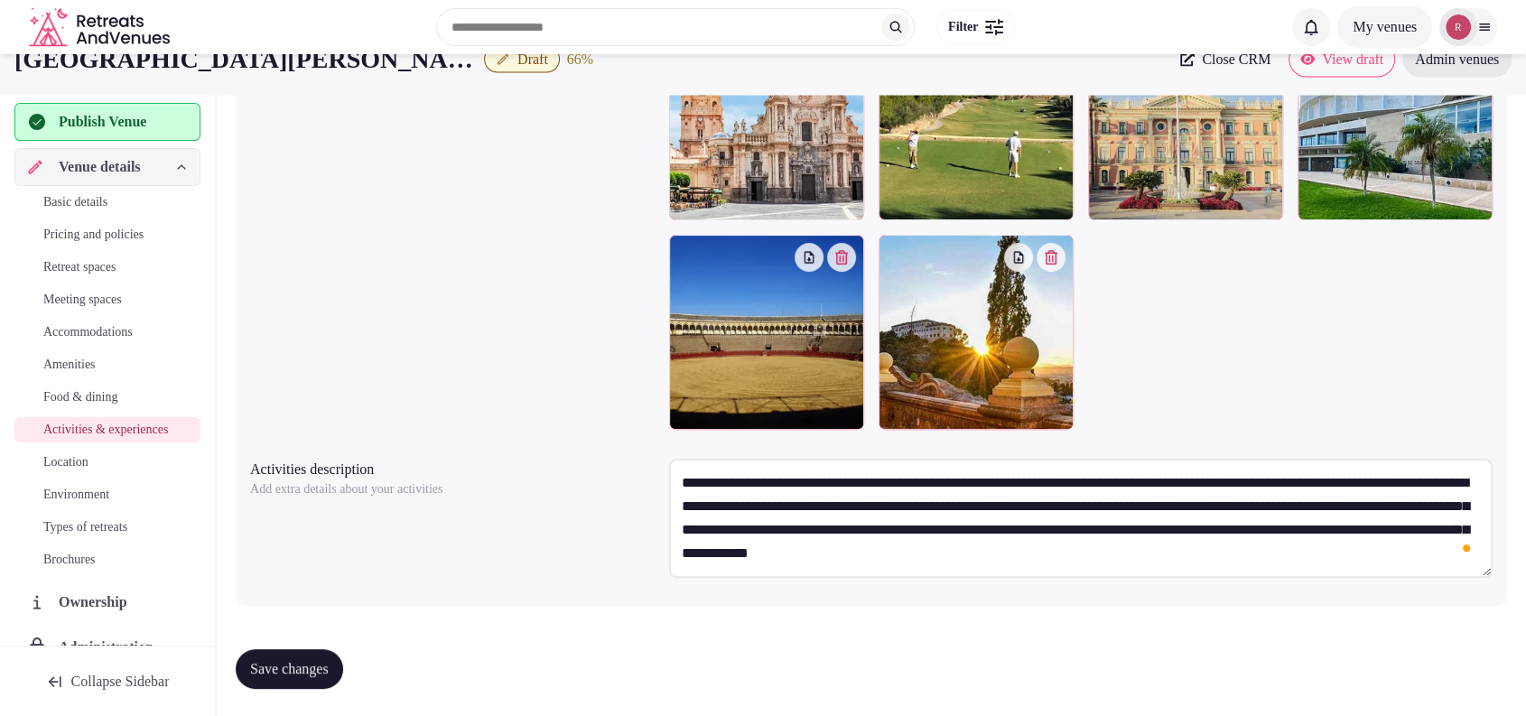
scroll to position [0, 0]
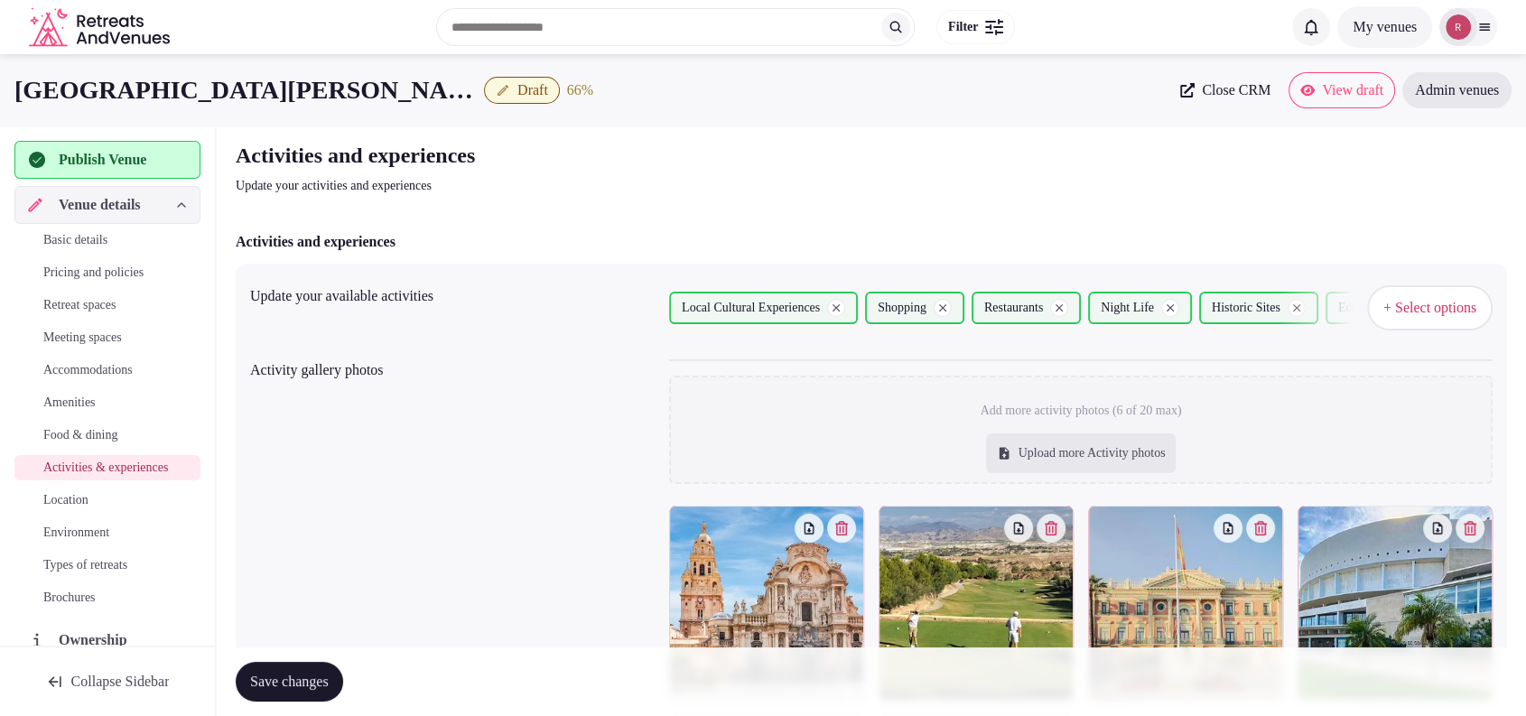
click at [51, 509] on span "Location" at bounding box center [65, 500] width 45 height 18
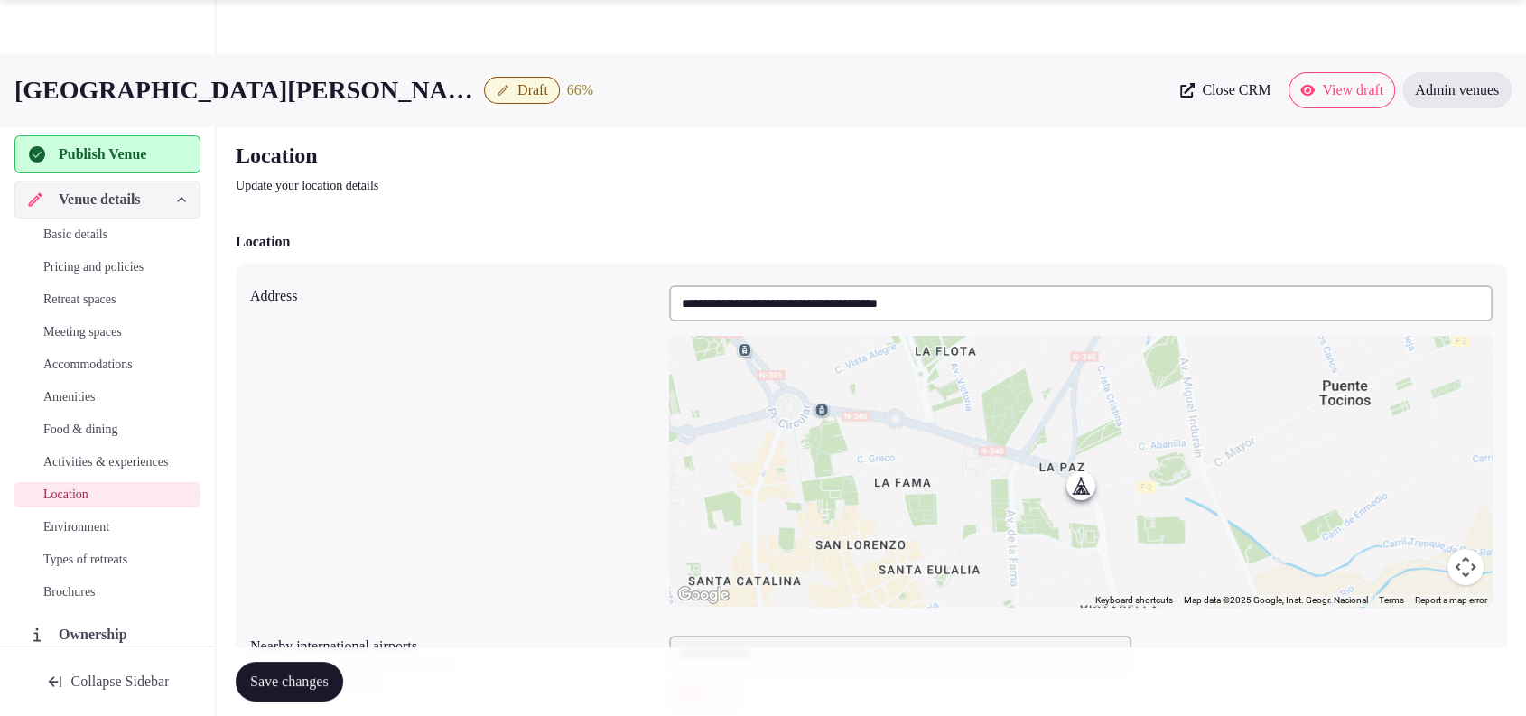
scroll to position [360, 0]
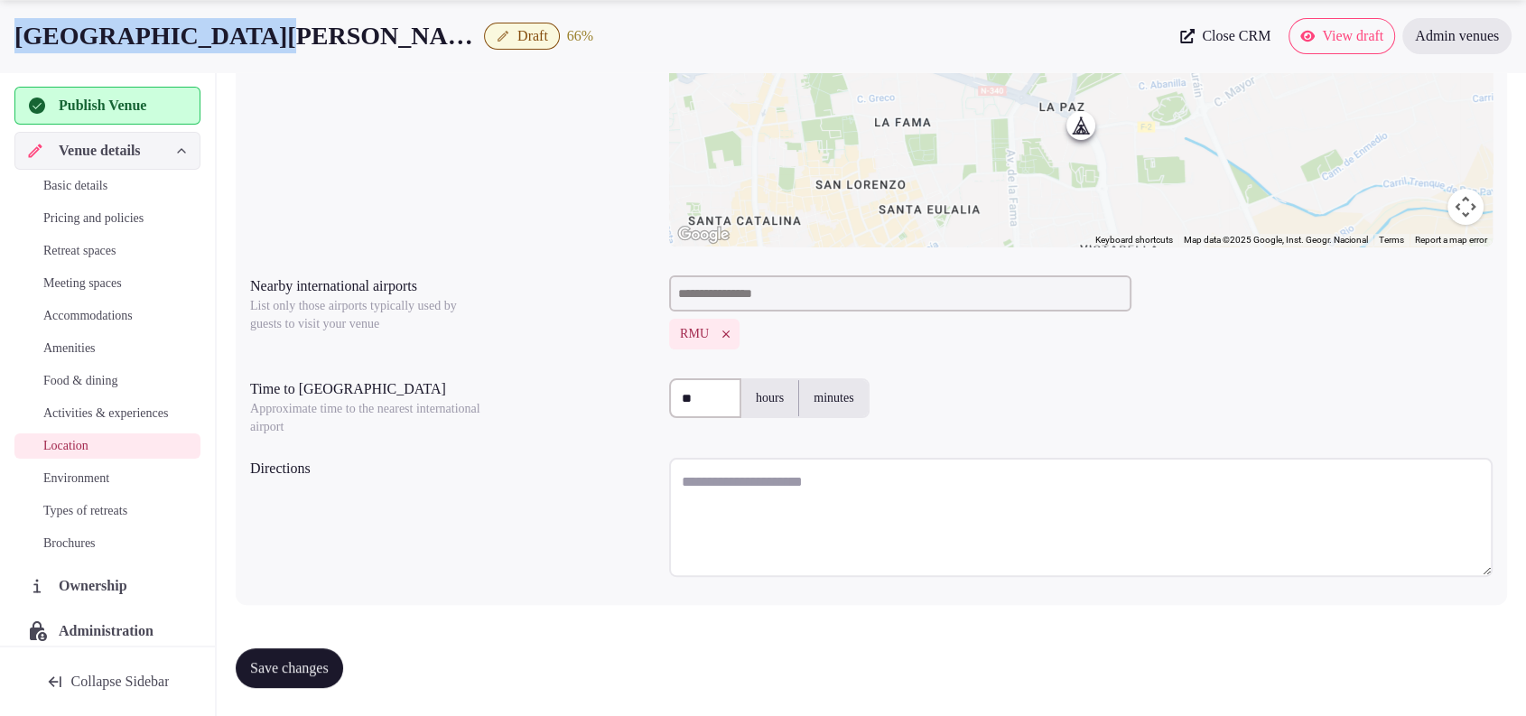
drag, startPoint x: 246, startPoint y: 27, endPoint x: 6, endPoint y: 37, distance: 239.5
click at [6, 37] on div "Hotel [GEOGRAPHIC_DATA][PERSON_NAME] Draft 66 % Close CRM View draft Admin venu…" at bounding box center [763, 36] width 1526 height 36
copy h1 "[GEOGRAPHIC_DATA][PERSON_NAME]"
click at [739, 491] on textarea at bounding box center [1080, 517] width 823 height 119
paste textarea "**********"
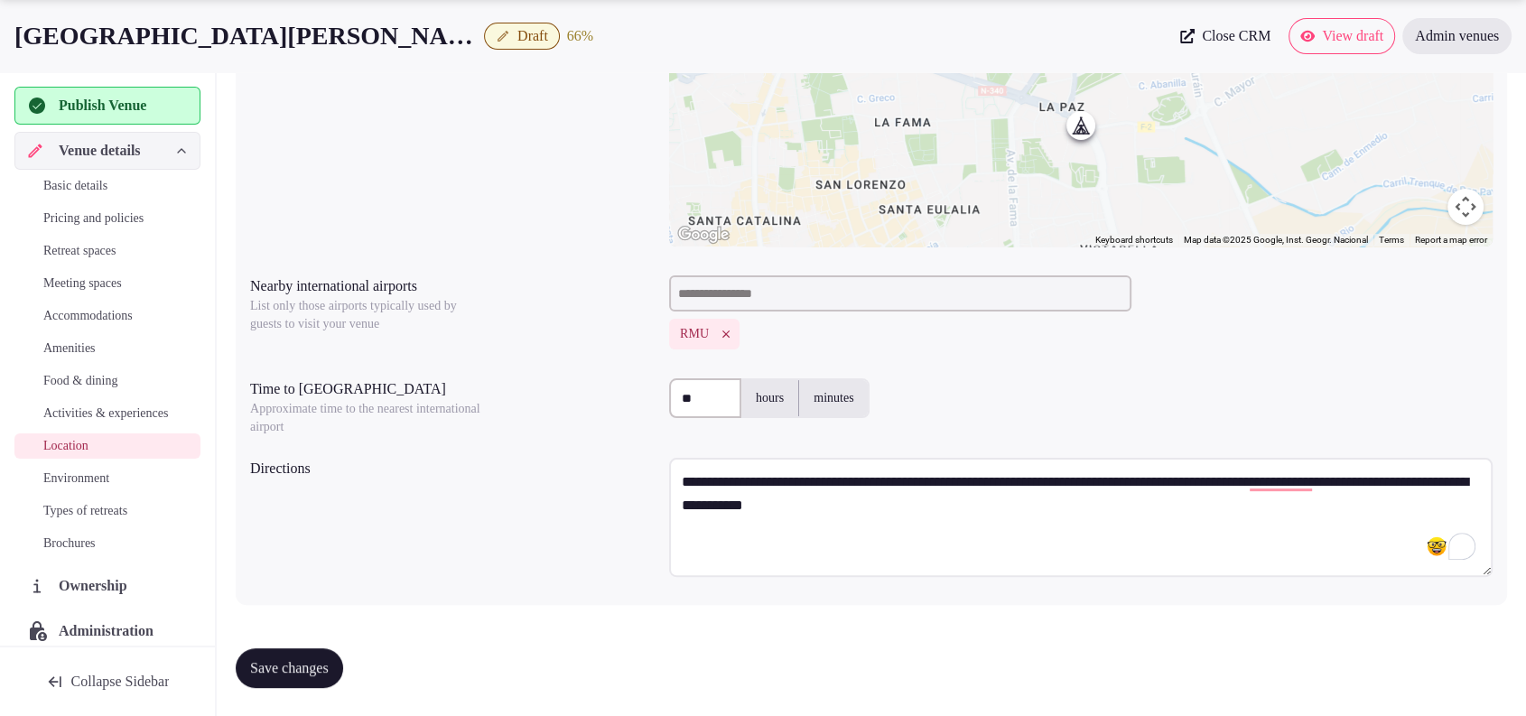
paste textarea "**********"
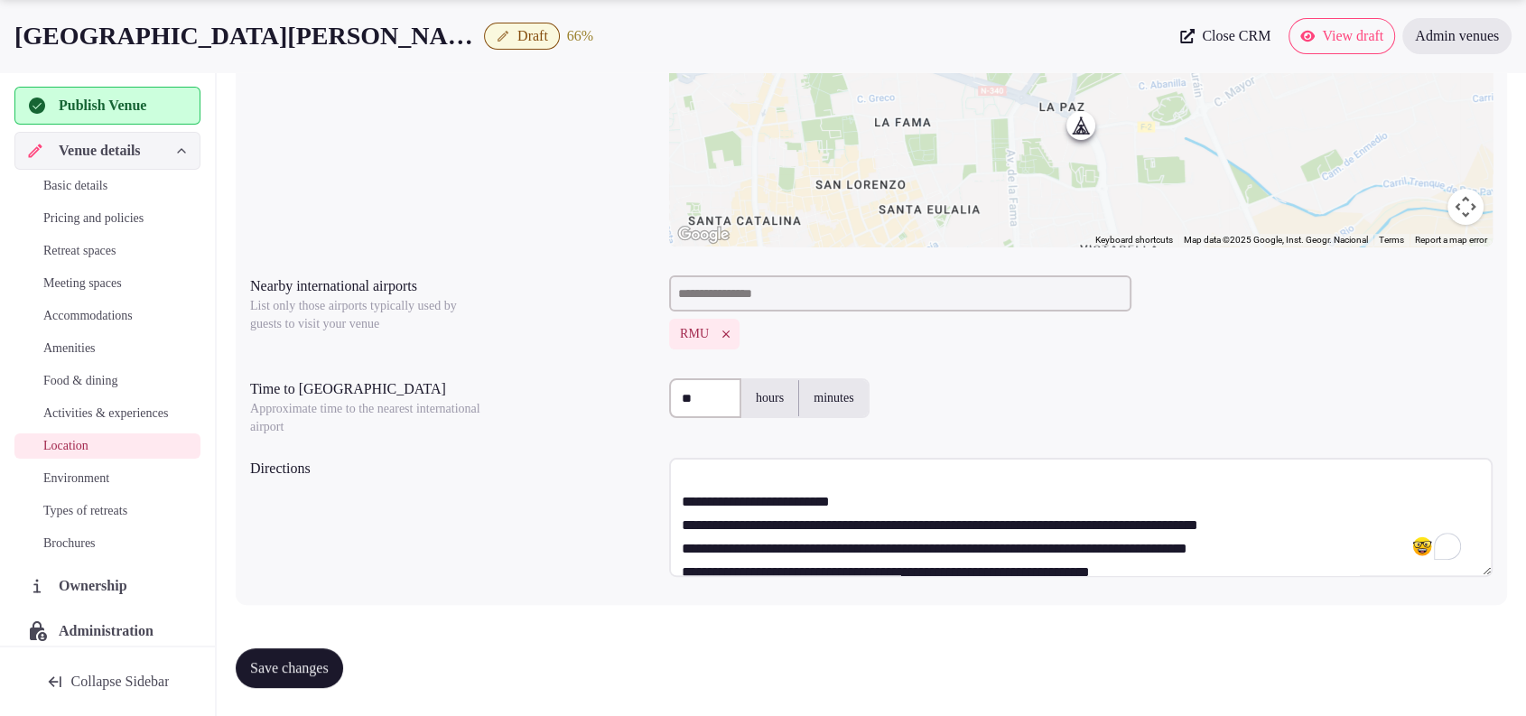
scroll to position [51, 0]
click at [913, 498] on textarea "**********" at bounding box center [1080, 517] width 823 height 119
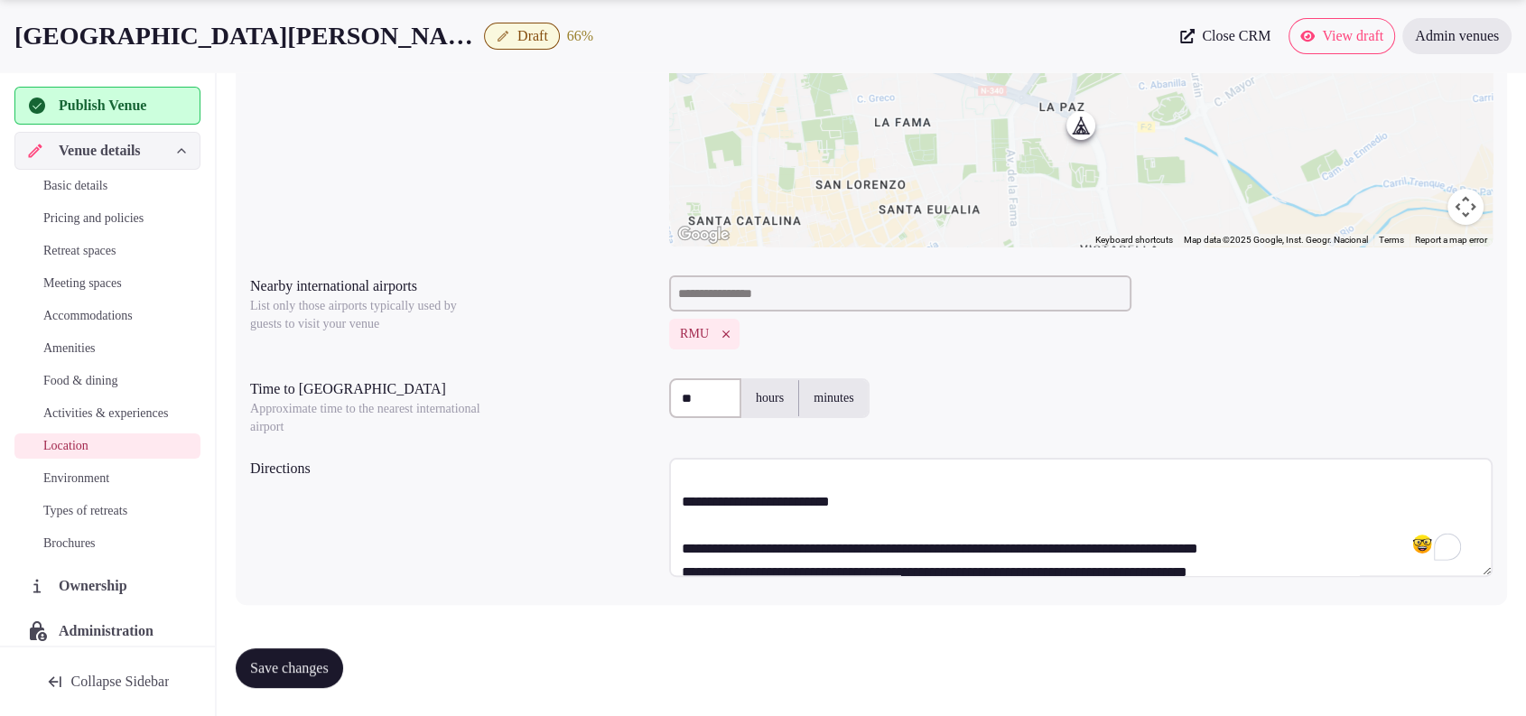
click at [1317, 543] on textarea "**********" at bounding box center [1080, 517] width 823 height 119
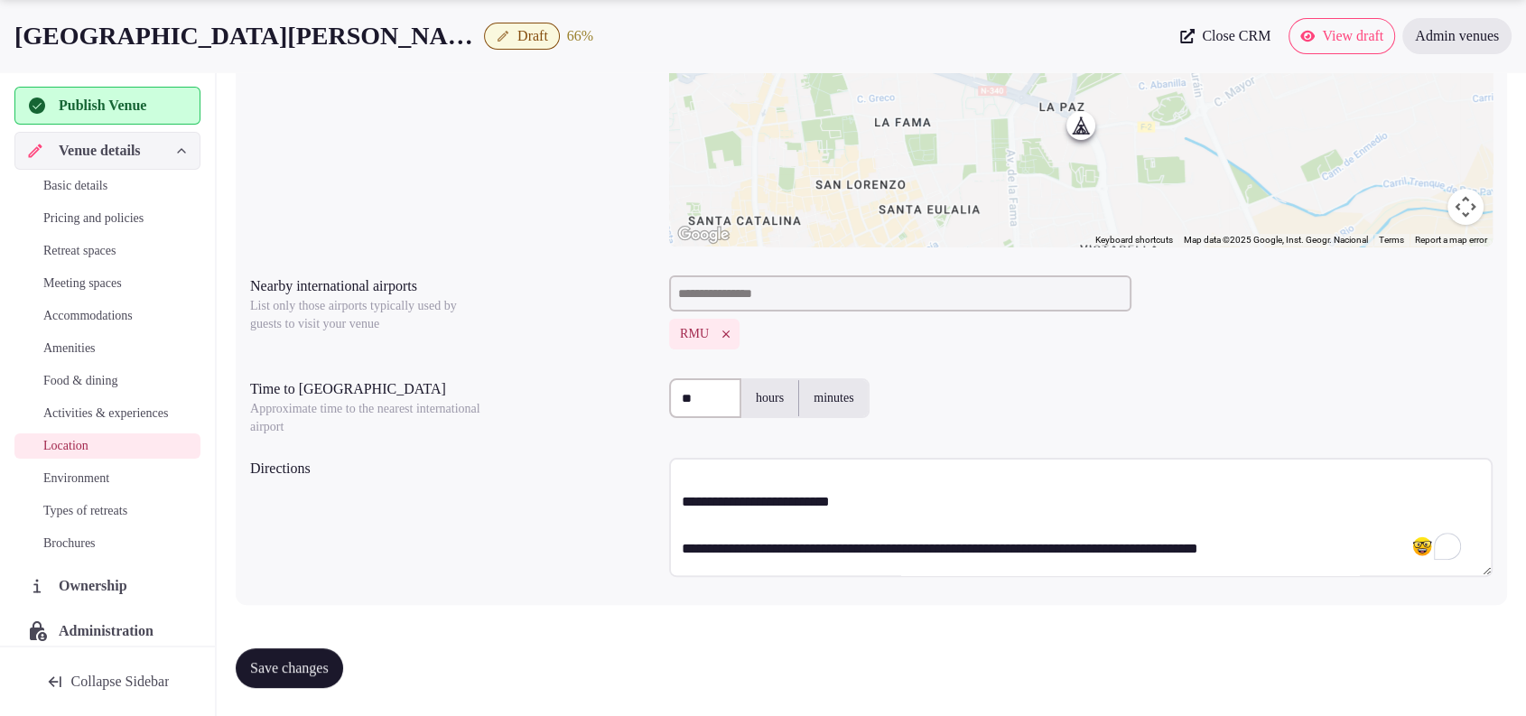
scroll to position [57, 0]
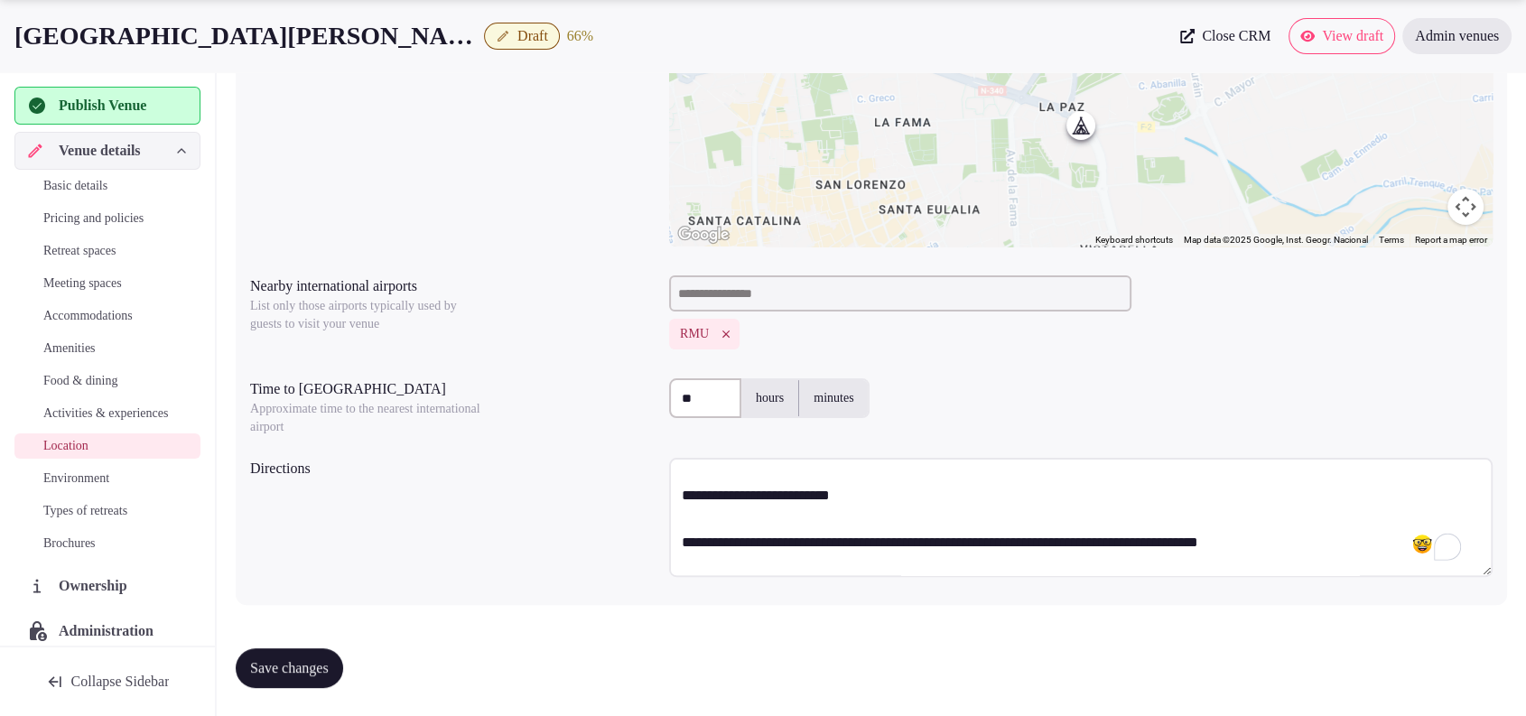
click at [878, 496] on textarea "**********" at bounding box center [1080, 517] width 823 height 119
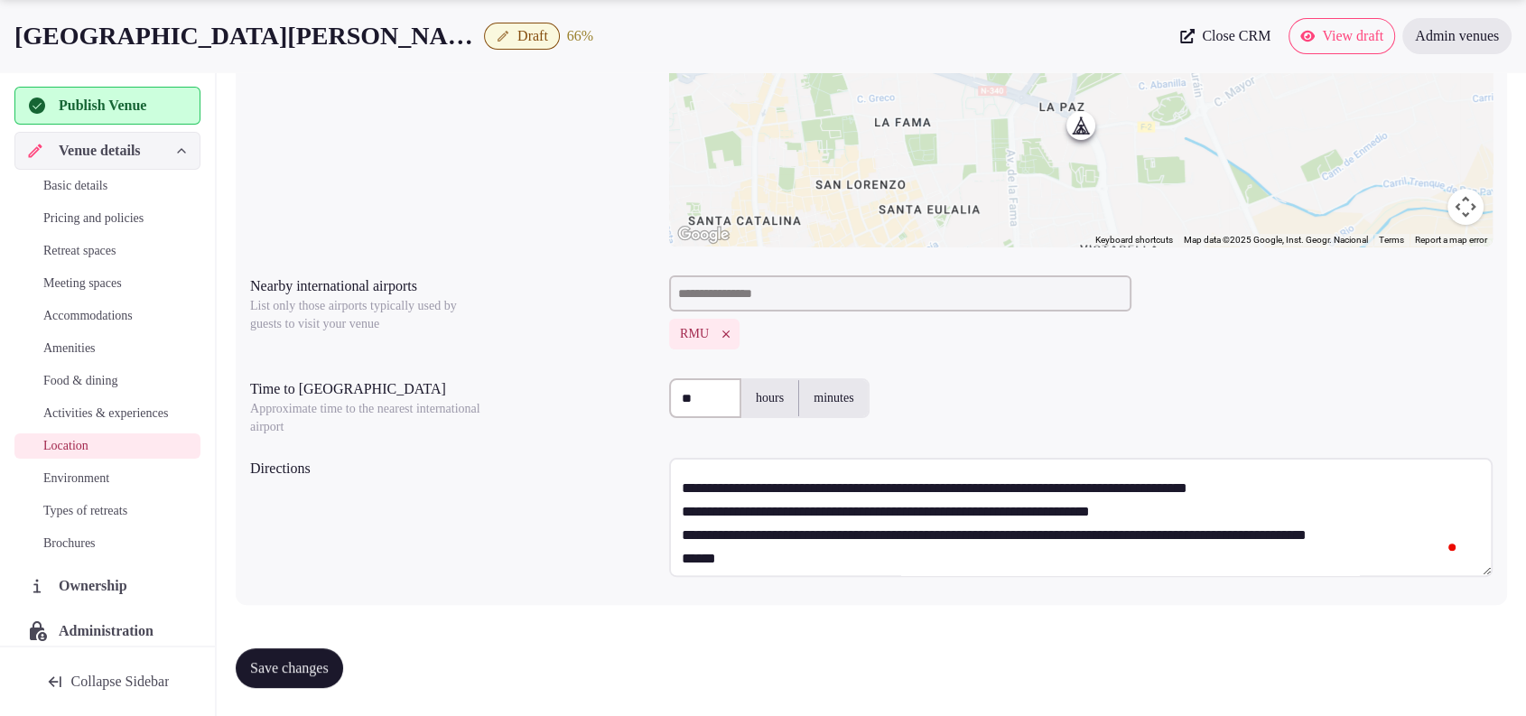
click at [1437, 532] on textarea "**********" at bounding box center [1080, 517] width 823 height 119
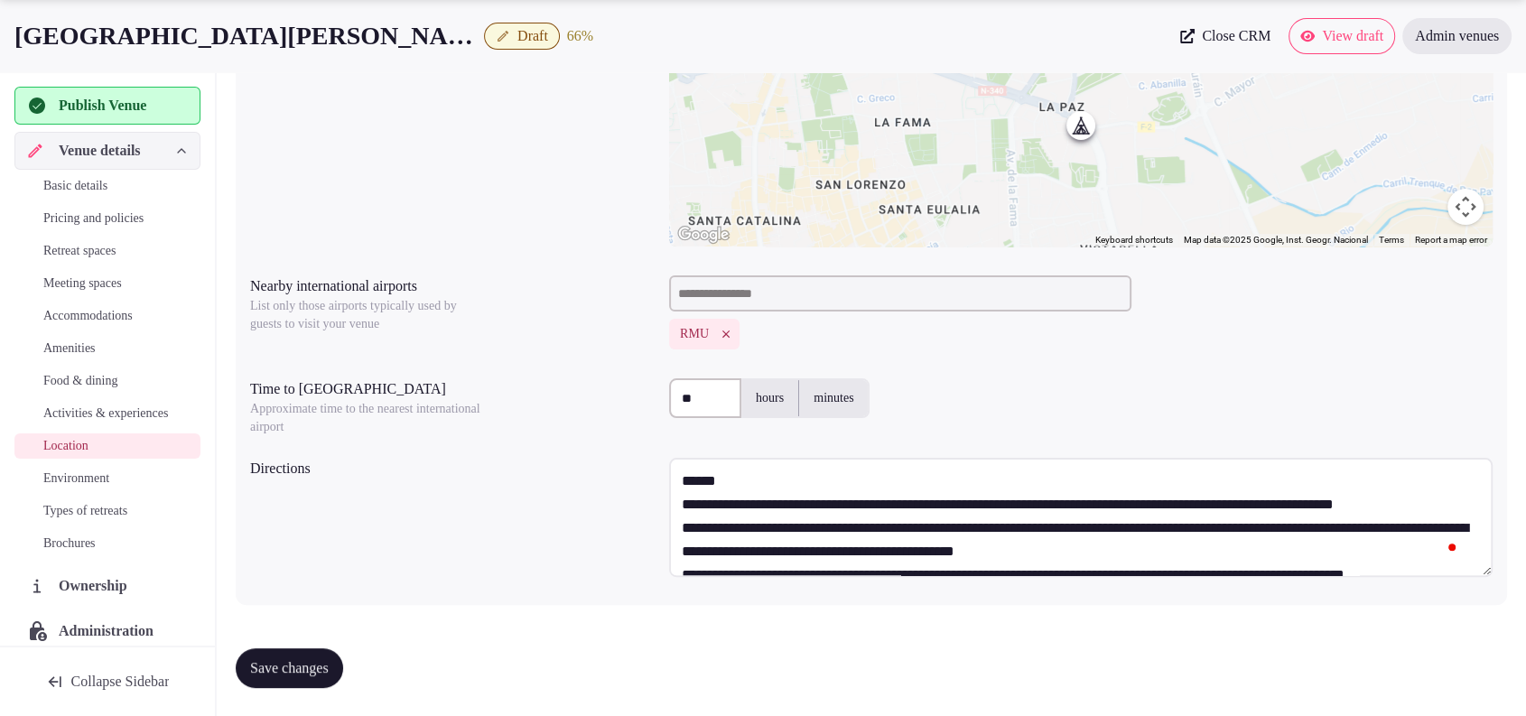
click at [748, 482] on textarea "**********" at bounding box center [1080, 517] width 823 height 119
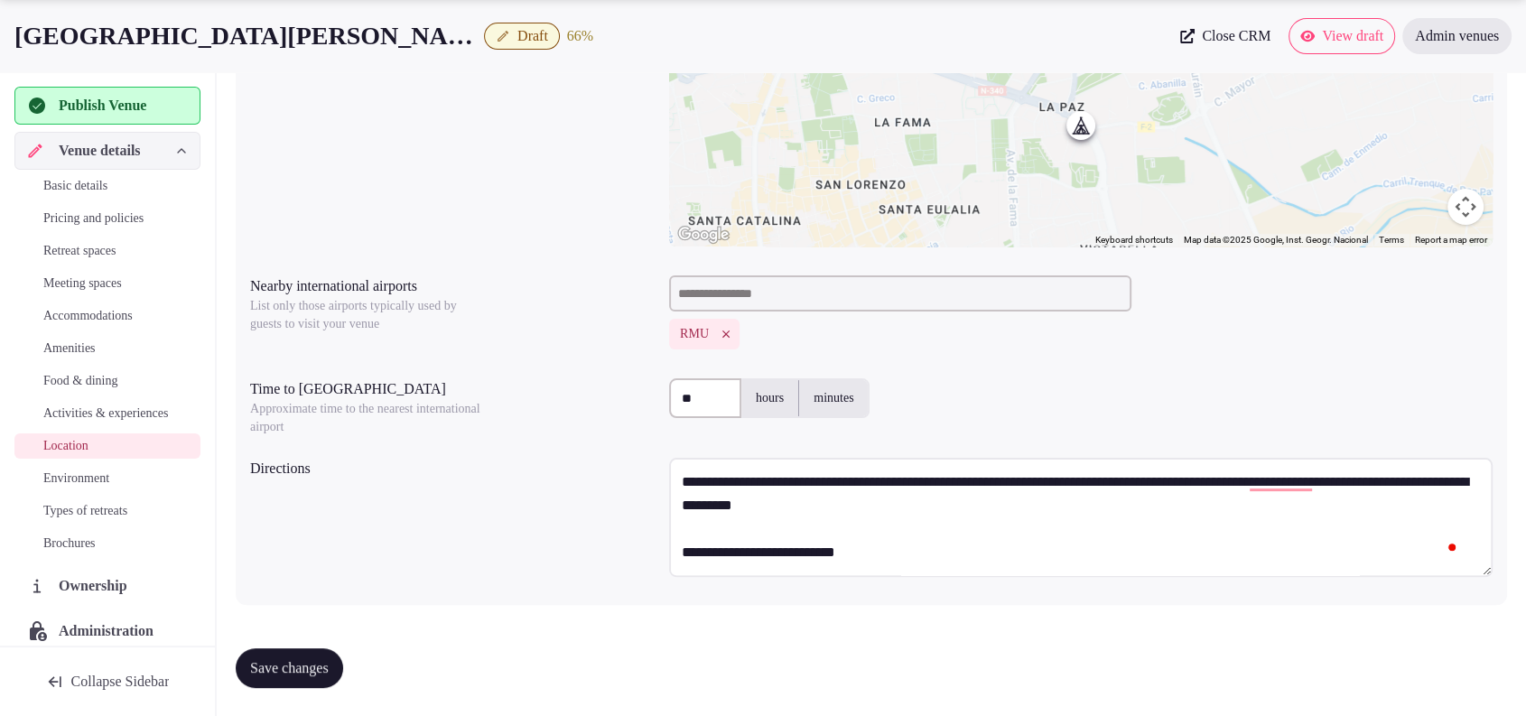
type textarea "**********"
click at [339, 655] on button "Save changes" at bounding box center [289, 668] width 107 height 40
click at [98, 488] on span "Environment" at bounding box center [76, 478] width 66 height 18
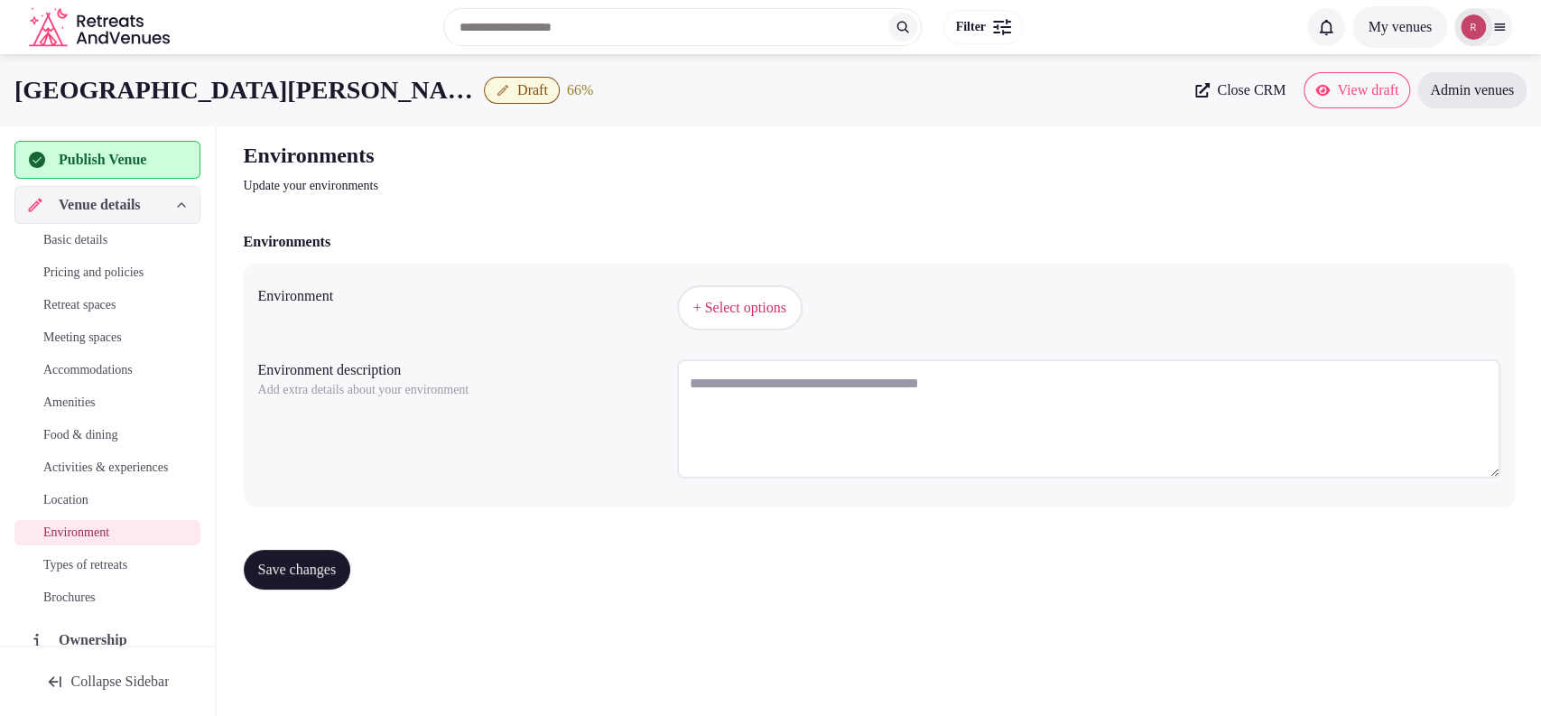
click at [804, 331] on div "+ Select options" at bounding box center [1088, 308] width 823 height 60
click at [786, 307] on span "+ Select options" at bounding box center [739, 308] width 93 height 20
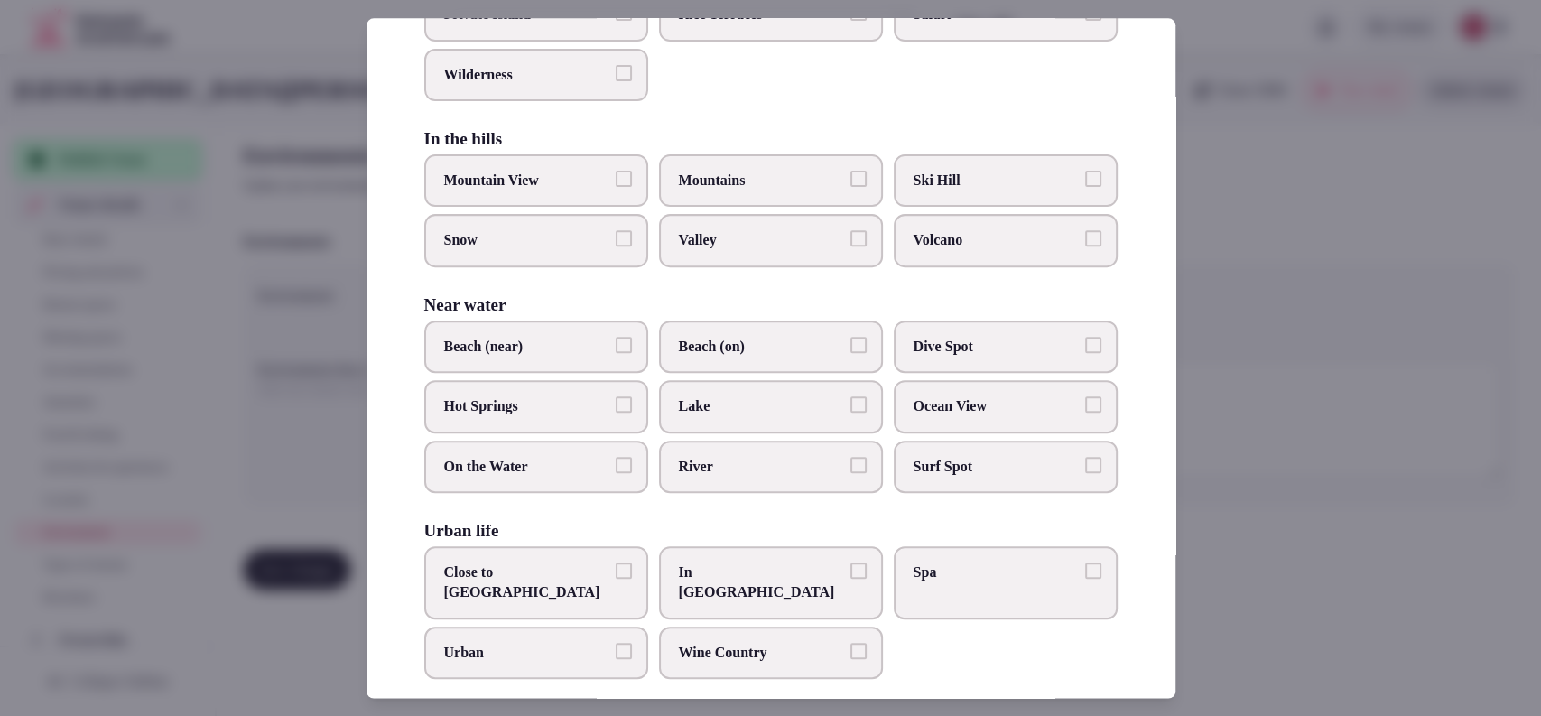
drag, startPoint x: 510, startPoint y: 554, endPoint x: 866, endPoint y: 518, distance: 357.6
click at [510, 557] on label "Close to [GEOGRAPHIC_DATA]" at bounding box center [536, 582] width 224 height 73
click at [616, 562] on button "Close to [GEOGRAPHIC_DATA]" at bounding box center [624, 570] width 16 height 16
click at [1372, 475] on div at bounding box center [770, 358] width 1541 height 716
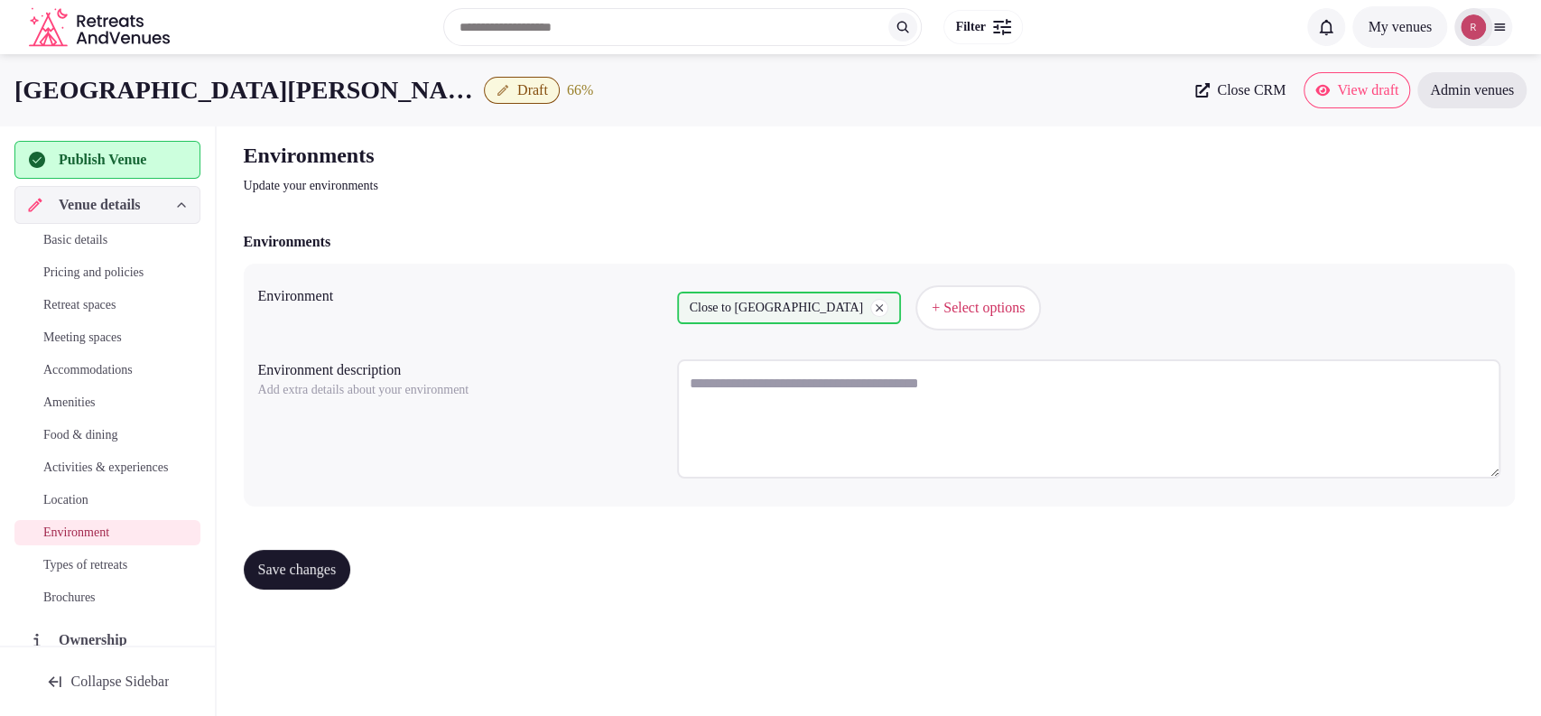
click at [272, 562] on span "Save changes" at bounding box center [297, 570] width 79 height 18
click at [111, 574] on span "Types of retreats" at bounding box center [85, 565] width 84 height 18
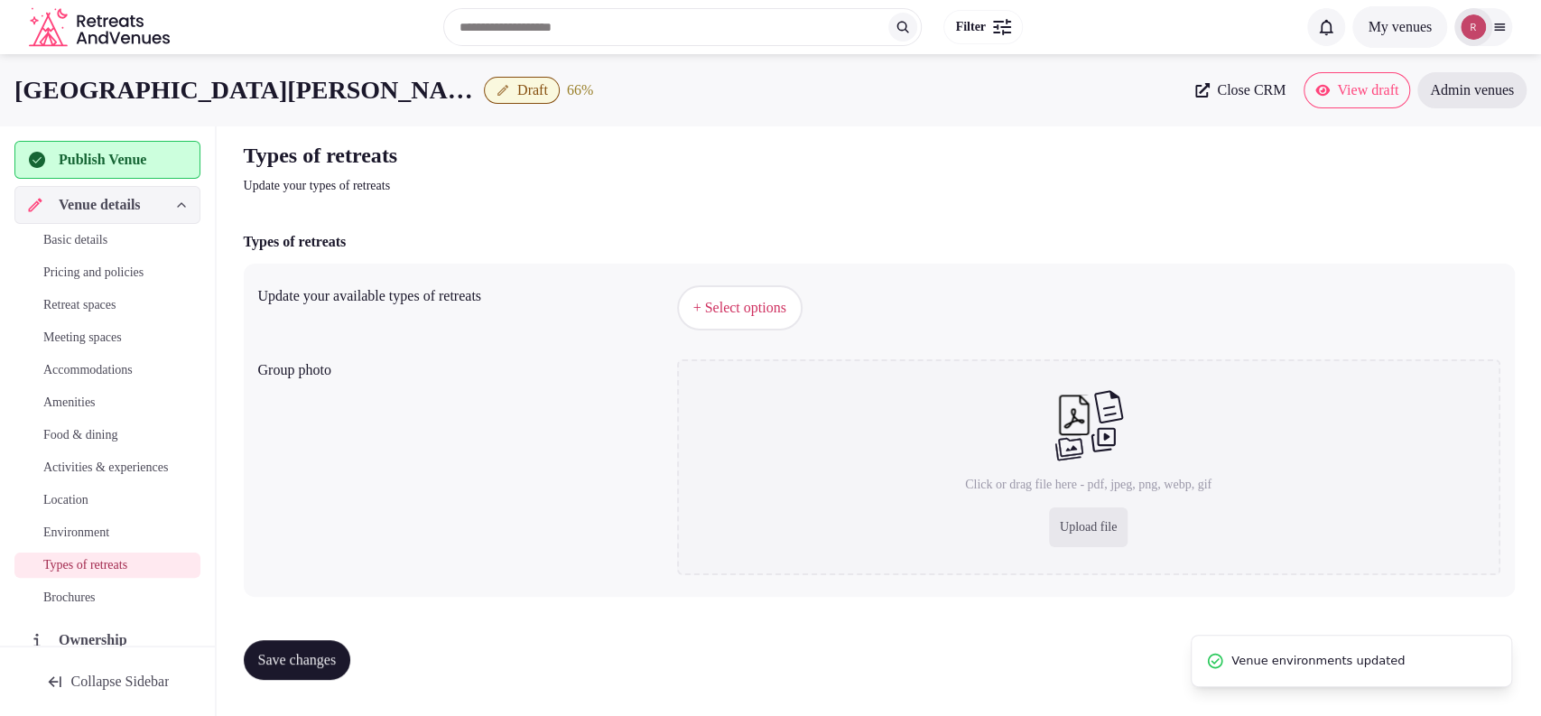
click at [785, 293] on button "+ Select options" at bounding box center [739, 307] width 125 height 45
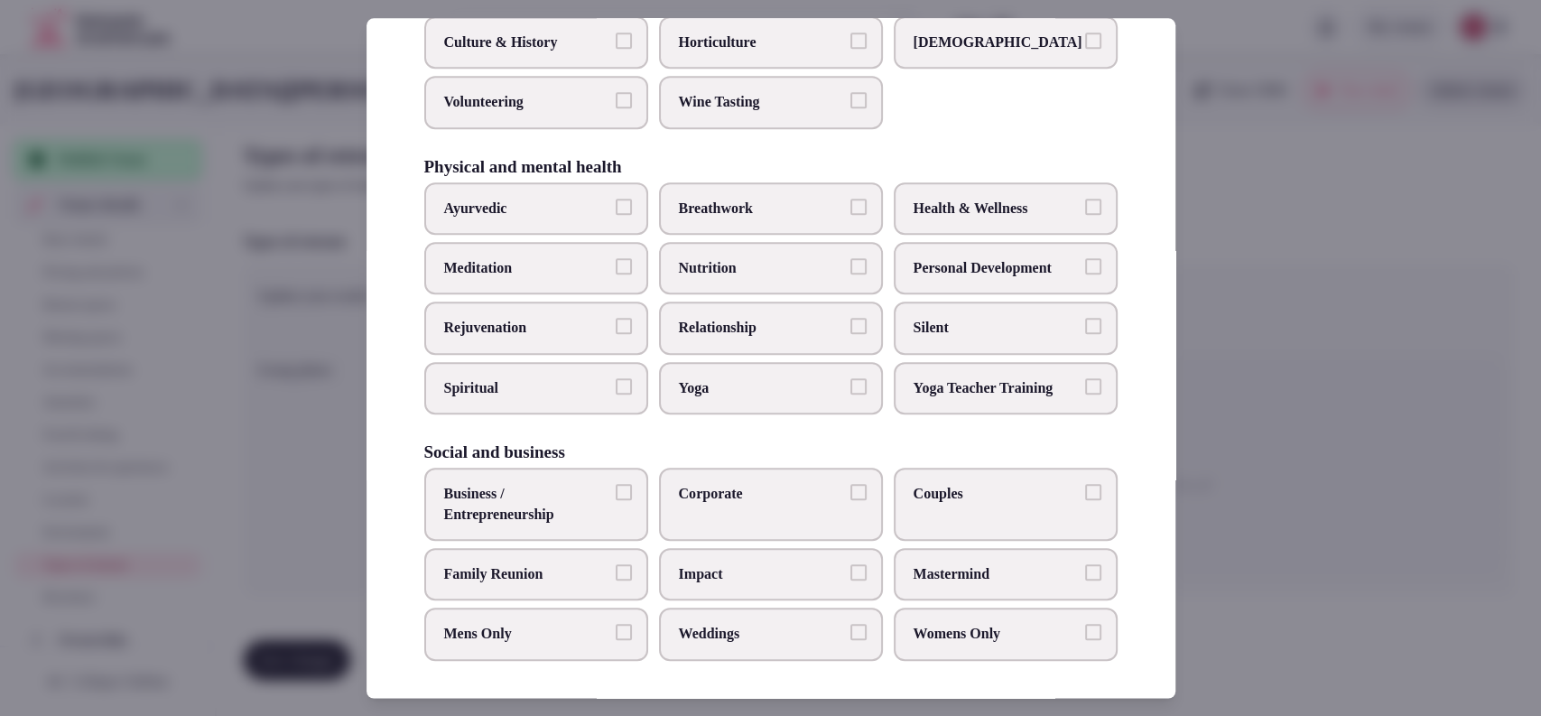
click at [710, 496] on span "Corporate" at bounding box center [762, 494] width 166 height 20
click at [851, 496] on button "Corporate" at bounding box center [859, 492] width 16 height 16
click at [564, 511] on span "Business / Entrepreneurship" at bounding box center [527, 504] width 166 height 41
click at [616, 500] on button "Business / Entrepreneurship" at bounding box center [624, 492] width 16 height 16
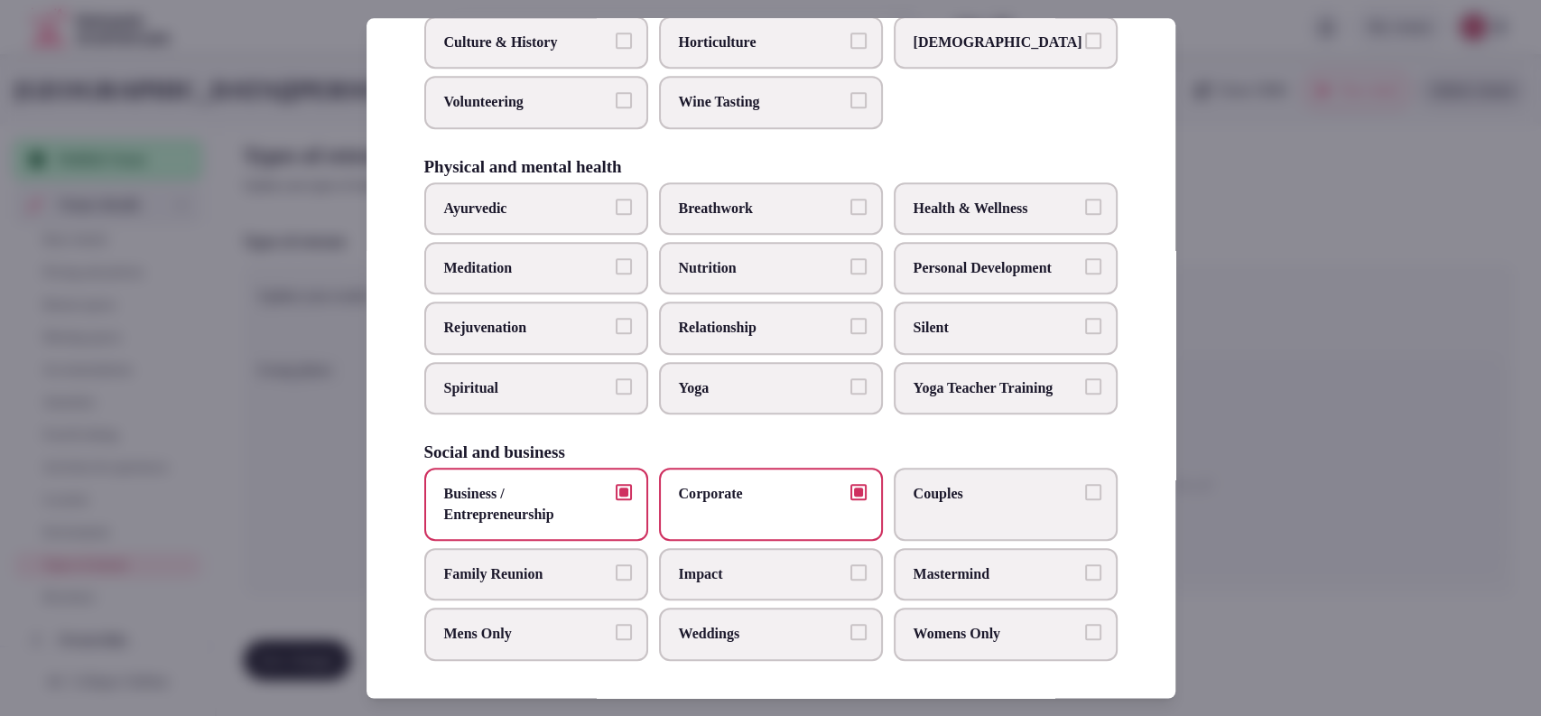
click at [942, 513] on label "Couples" at bounding box center [1006, 504] width 224 height 73
click at [1085, 500] on button "Couples" at bounding box center [1093, 492] width 16 height 16
click at [1395, 404] on div at bounding box center [770, 358] width 1541 height 716
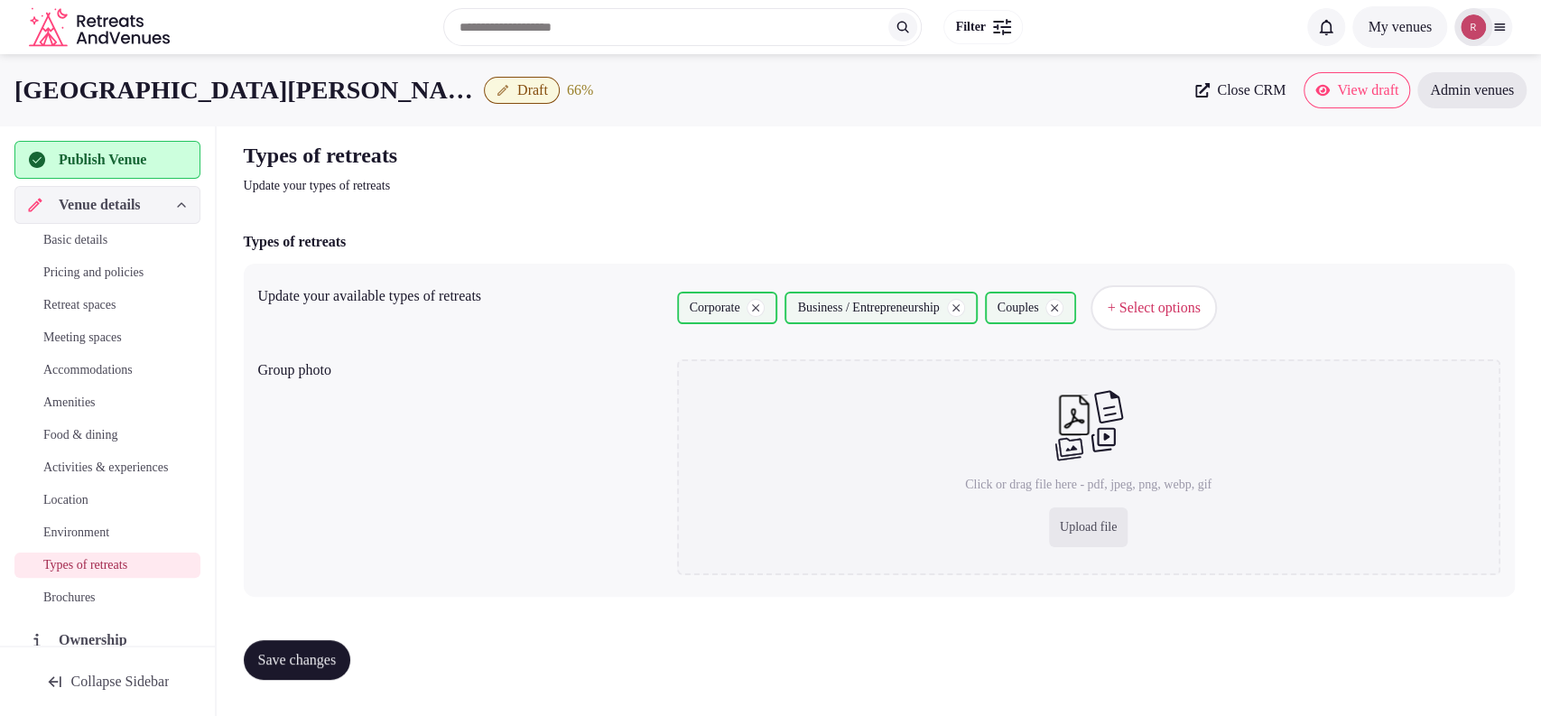
click at [280, 661] on span "Save changes" at bounding box center [297, 660] width 79 height 18
click at [124, 154] on span "Publish Venue" at bounding box center [103, 160] width 88 height 22
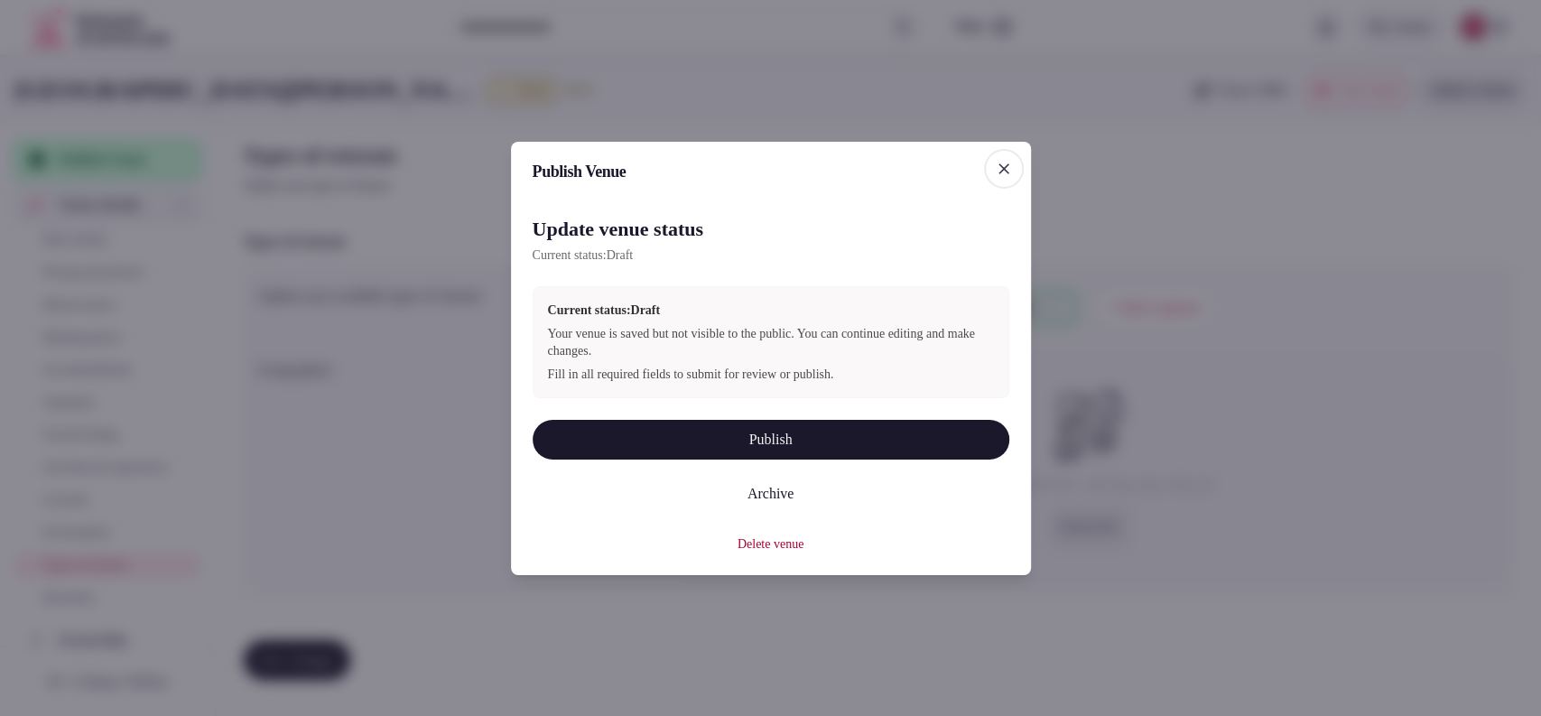
click at [1394, 292] on div at bounding box center [770, 358] width 1541 height 716
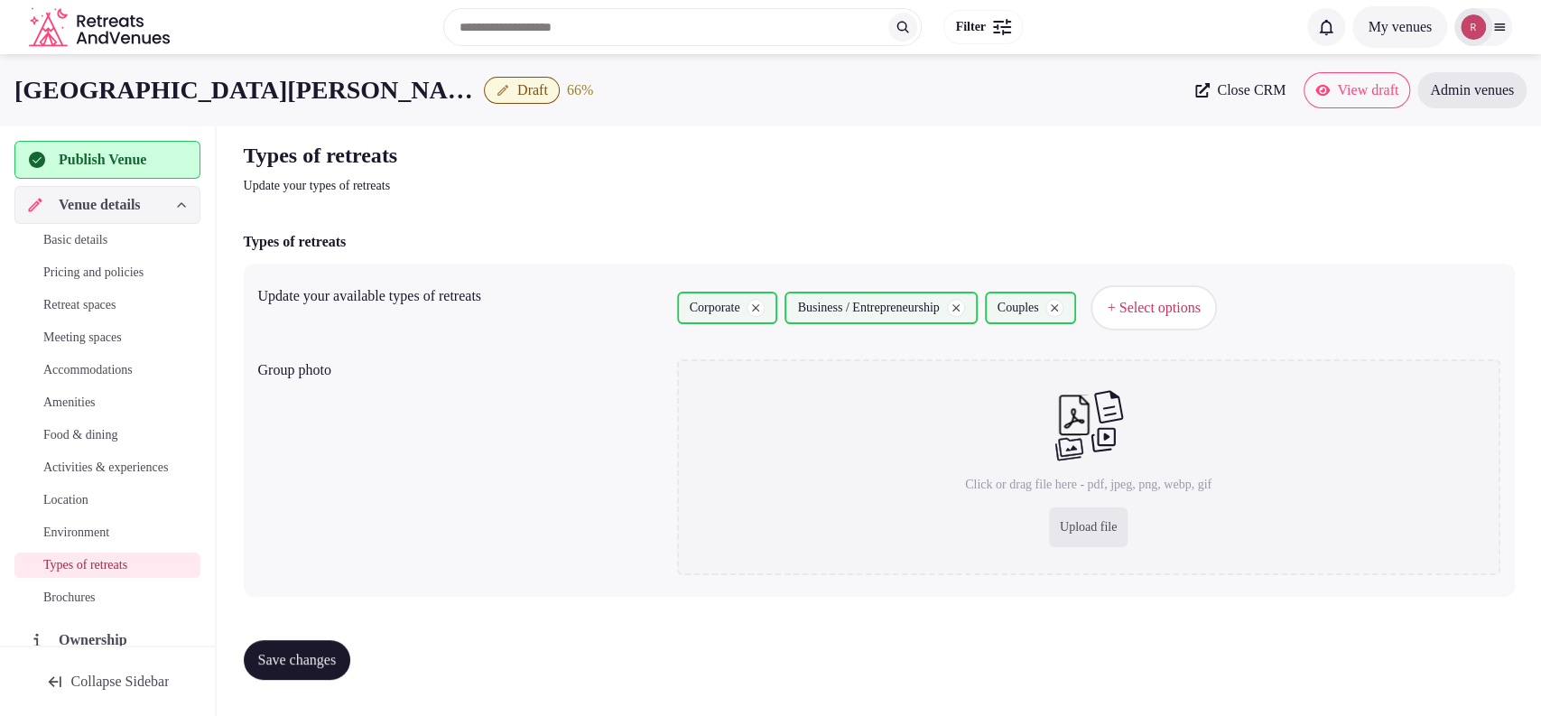
click at [87, 231] on span "Basic details" at bounding box center [75, 240] width 64 height 18
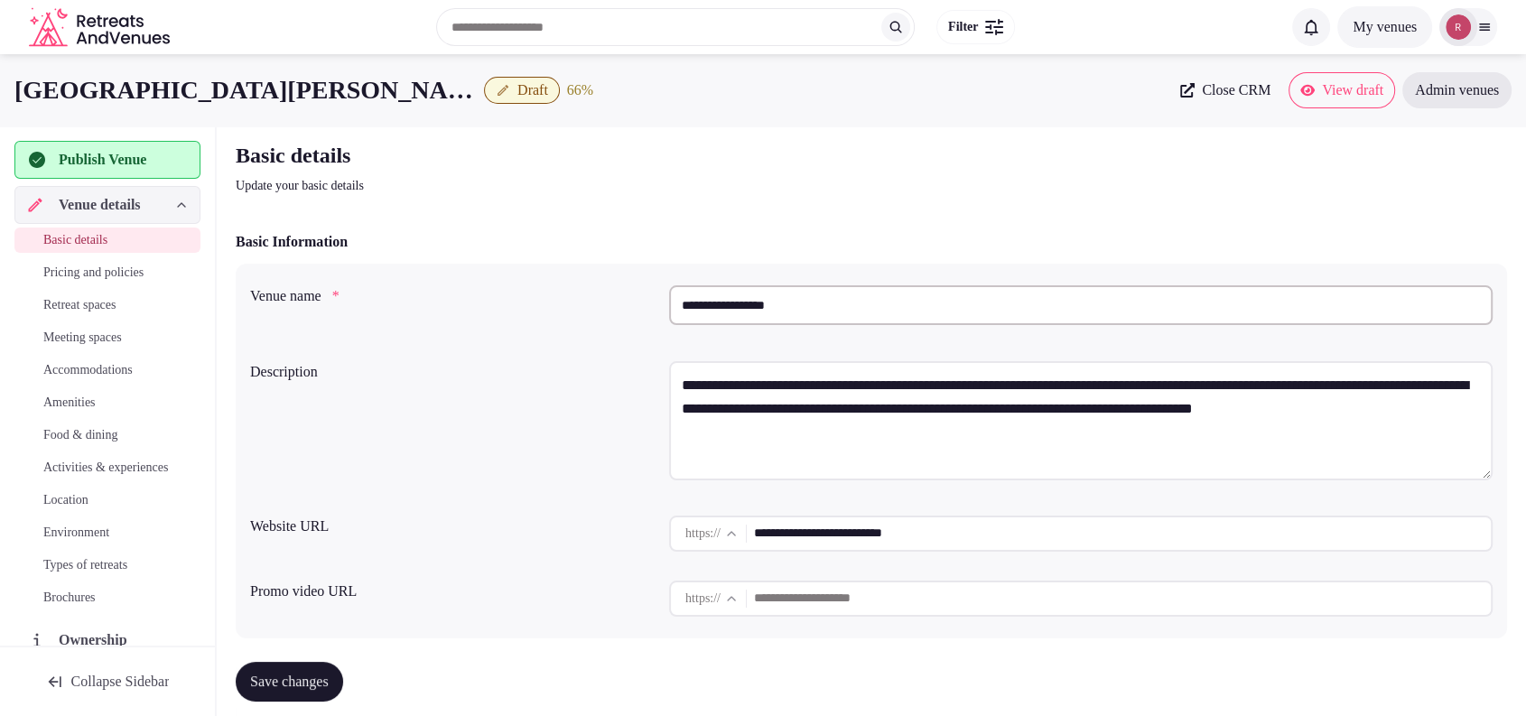
click at [903, 542] on input "**********" at bounding box center [1122, 534] width 737 height 36
click at [146, 150] on span "Publish Venue" at bounding box center [103, 160] width 88 height 22
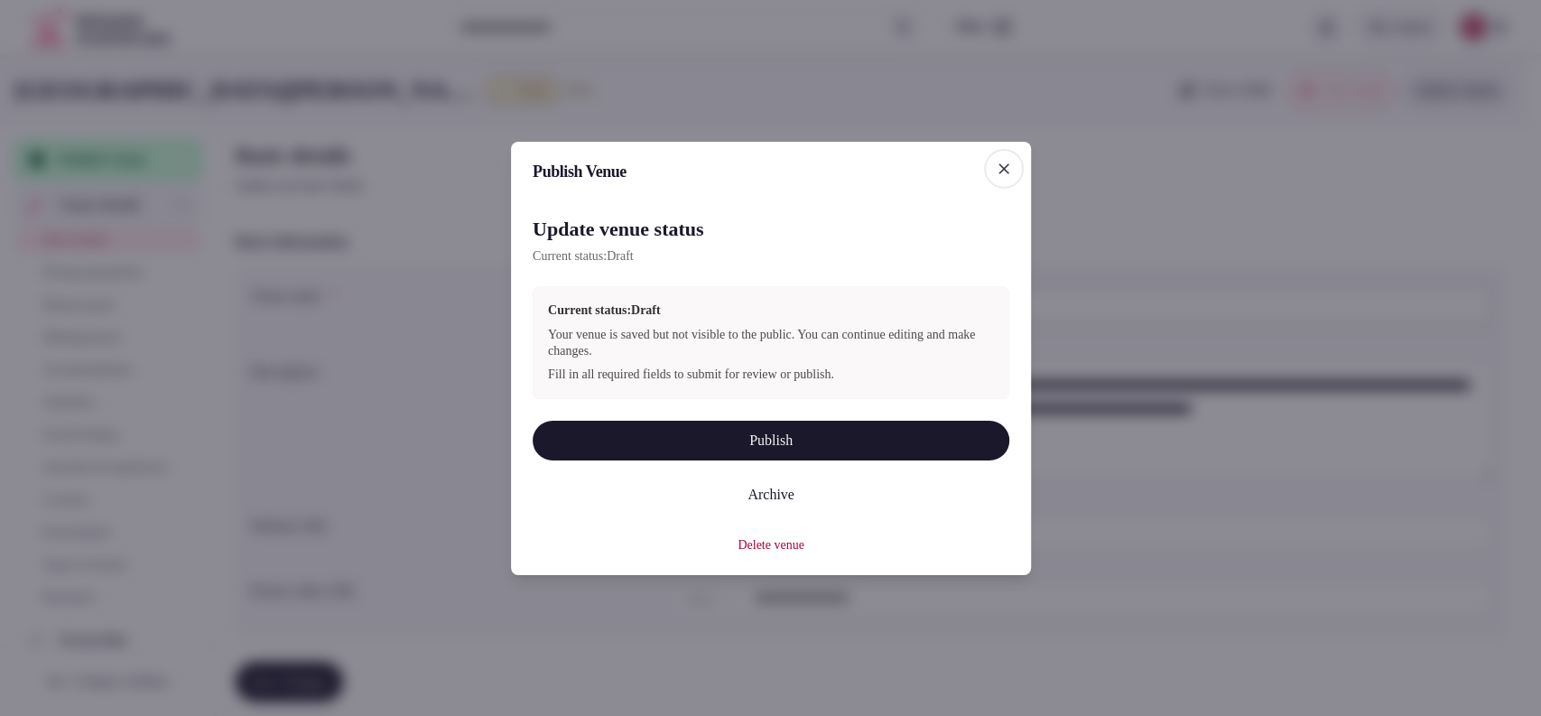
click at [615, 431] on button "Publish" at bounding box center [771, 440] width 477 height 40
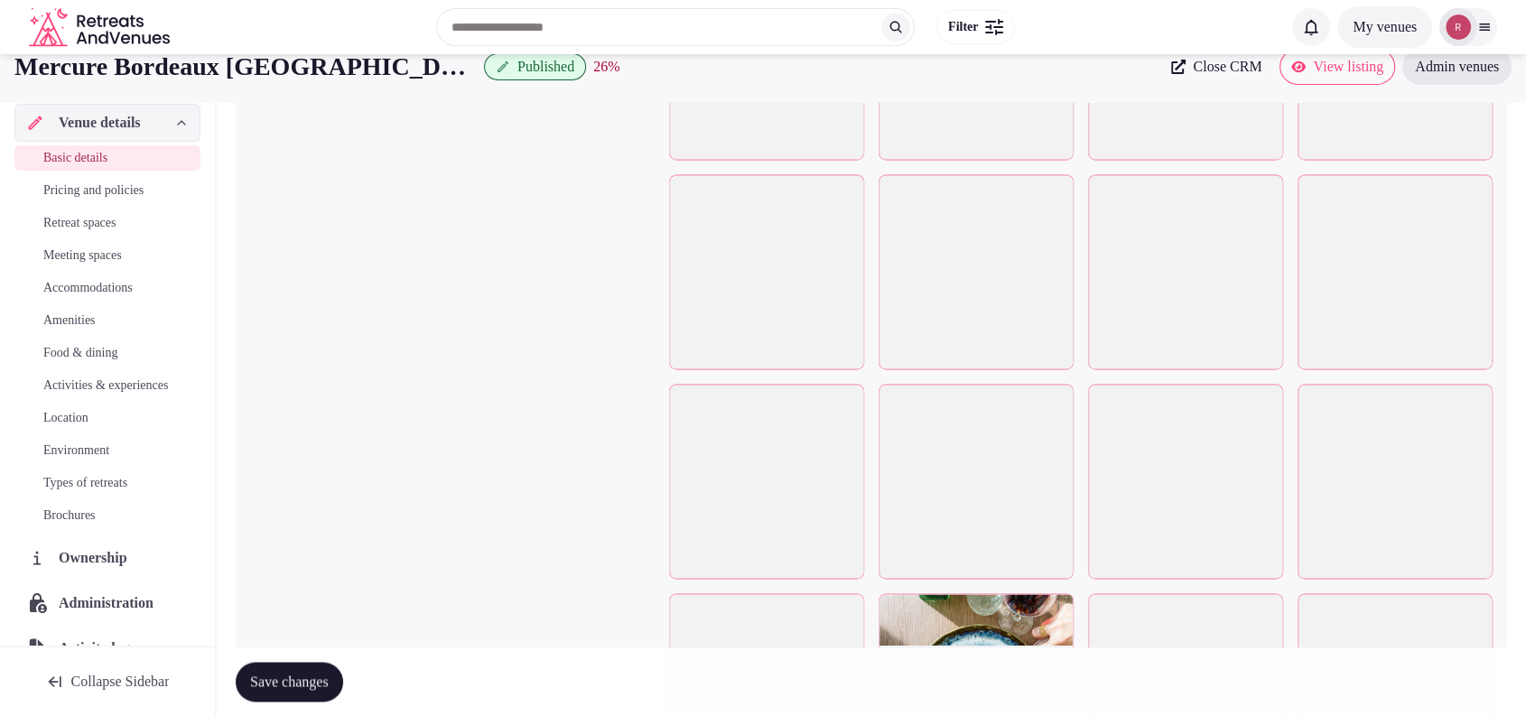
scroll to position [1879, 0]
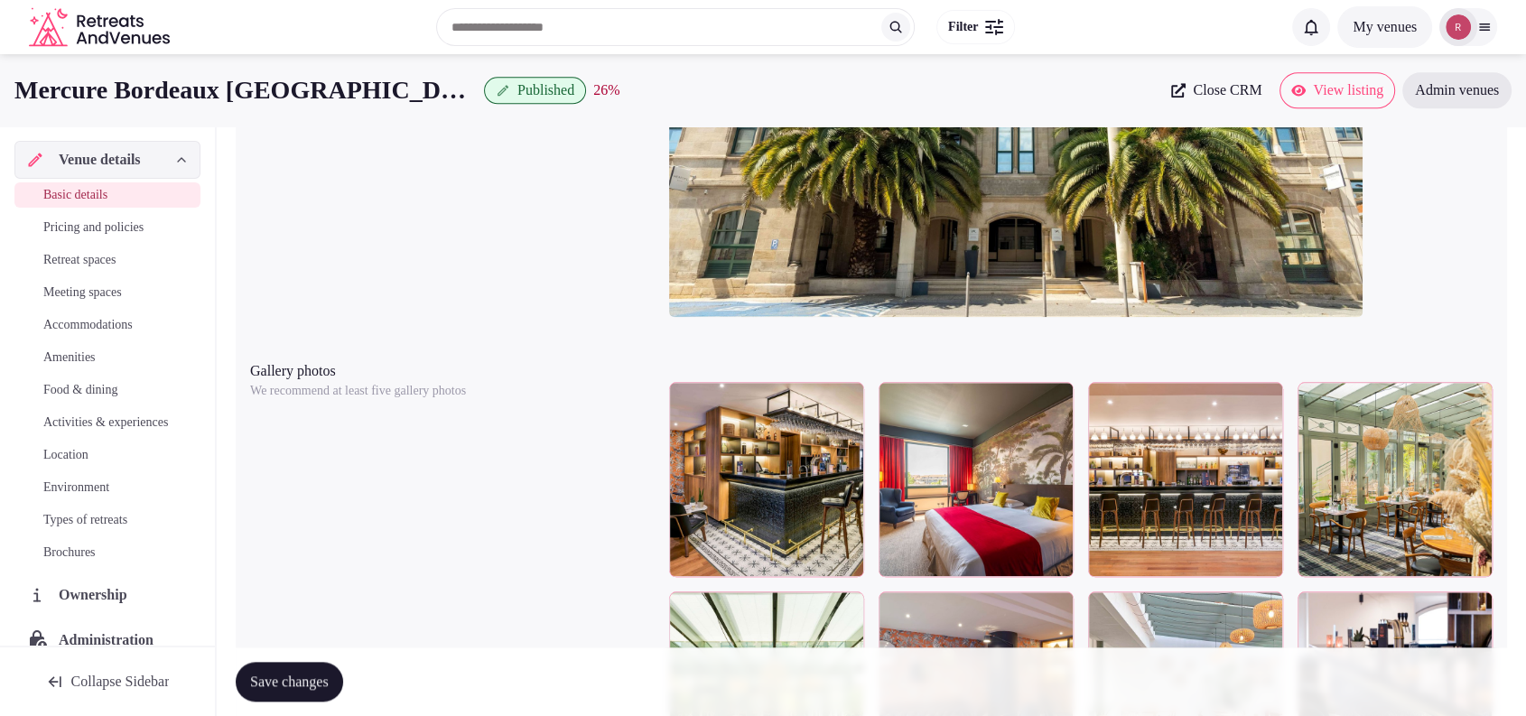
click at [1322, 79] on link "View listing" at bounding box center [1337, 90] width 116 height 36
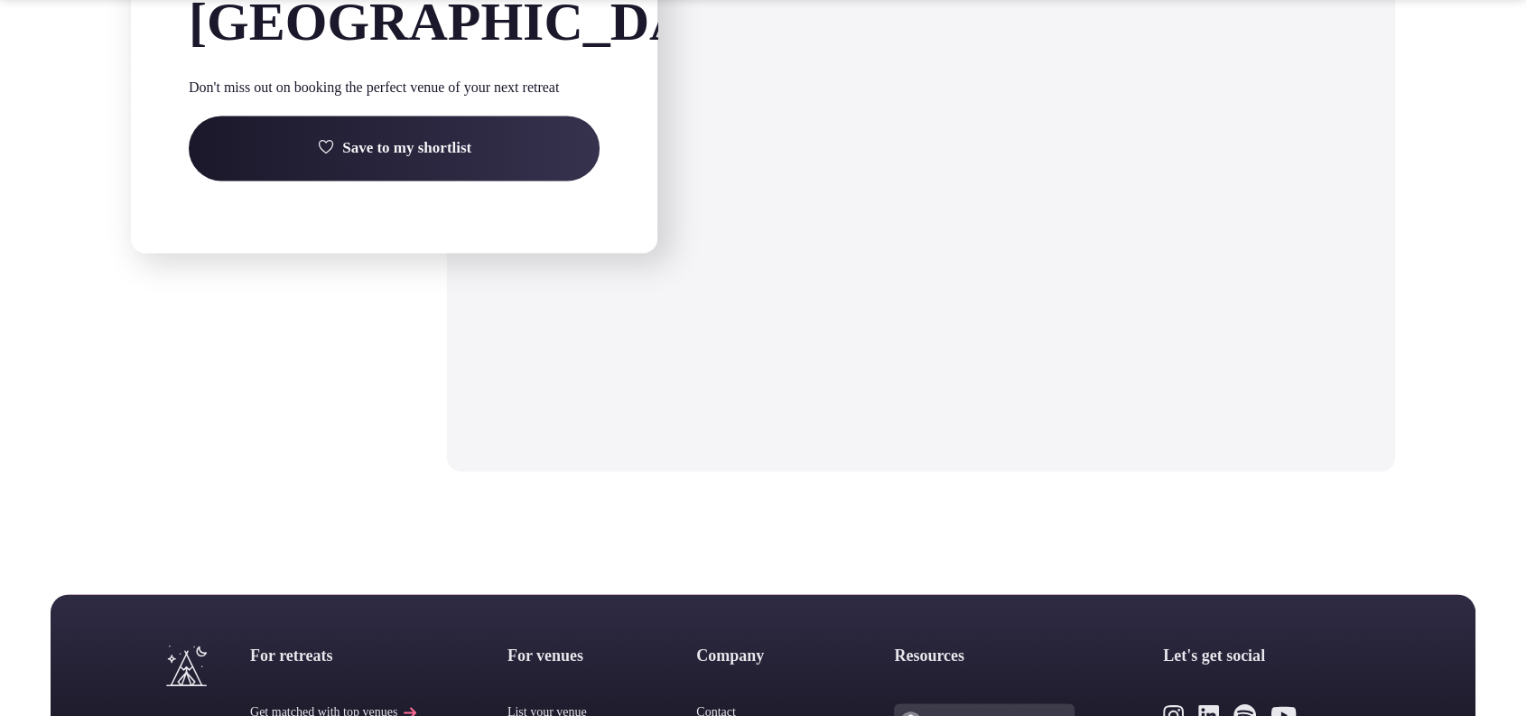
scroll to position [3020, 0]
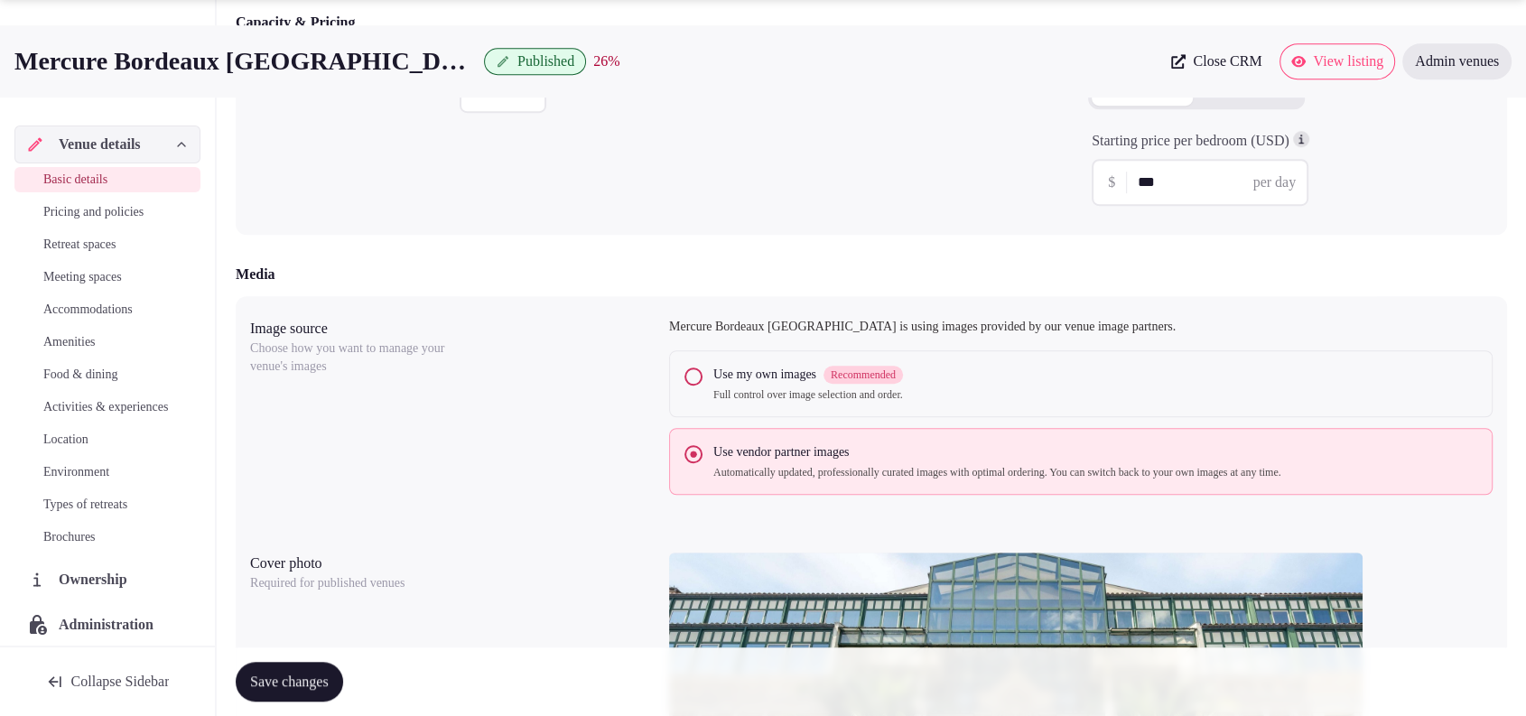
scroll to position [1260, 0]
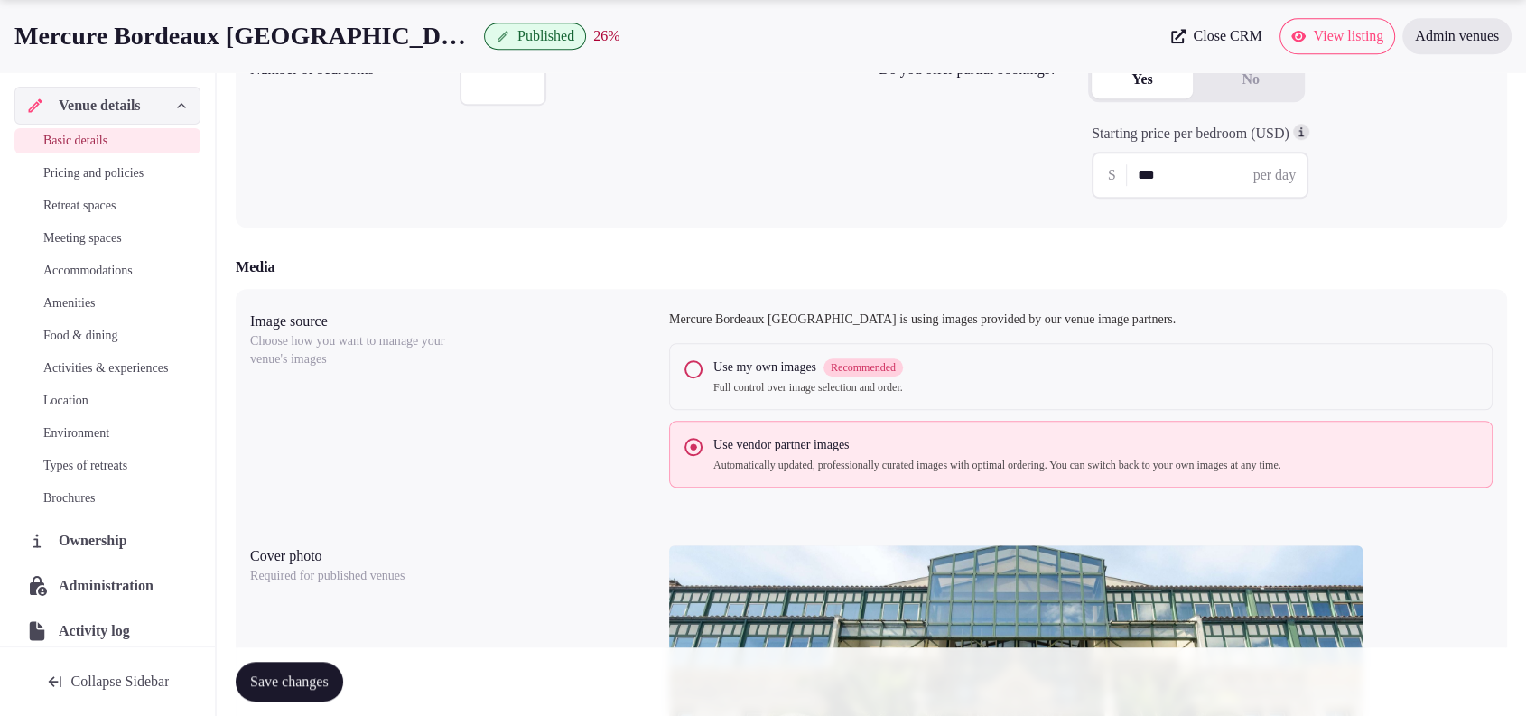
click at [1430, 101] on div "Yes No" at bounding box center [1290, 88] width 404 height 58
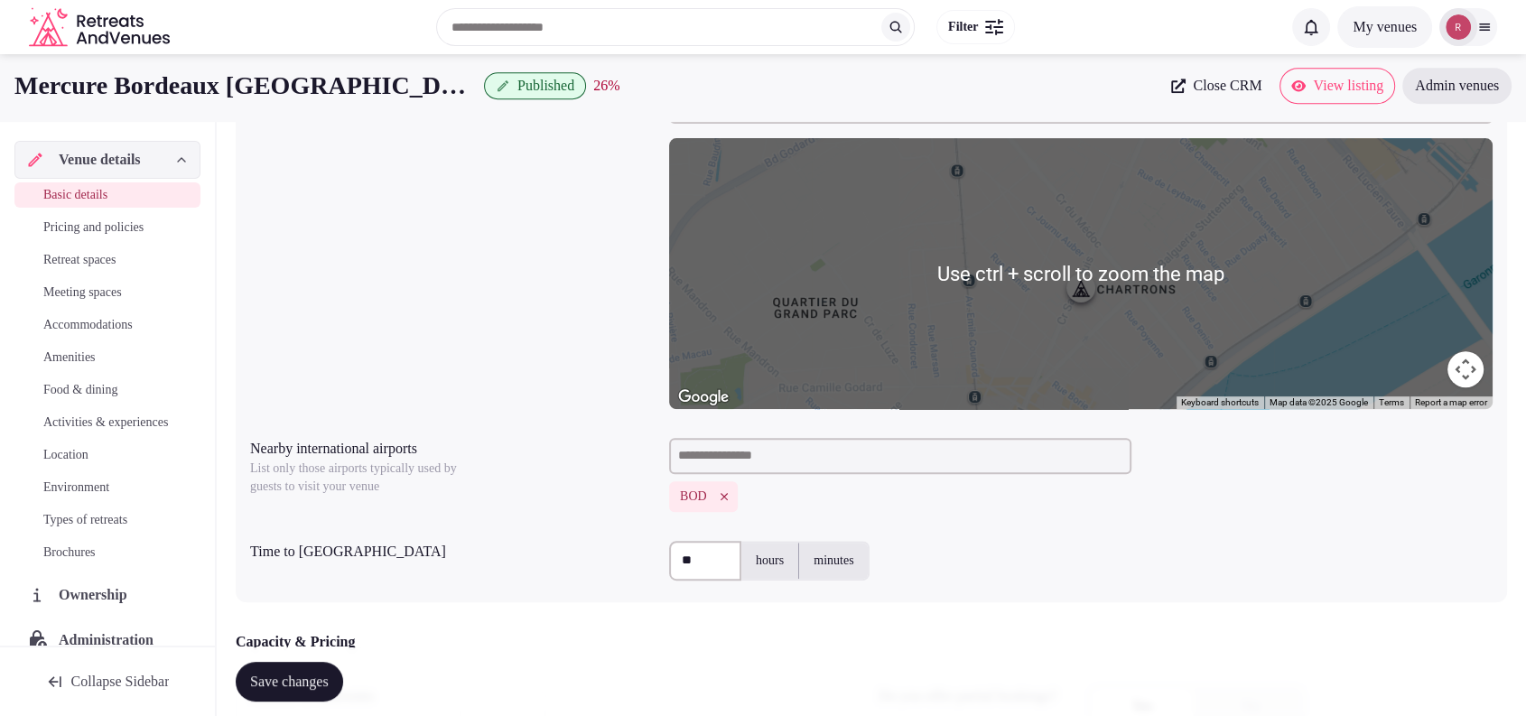
scroll to position [7, 0]
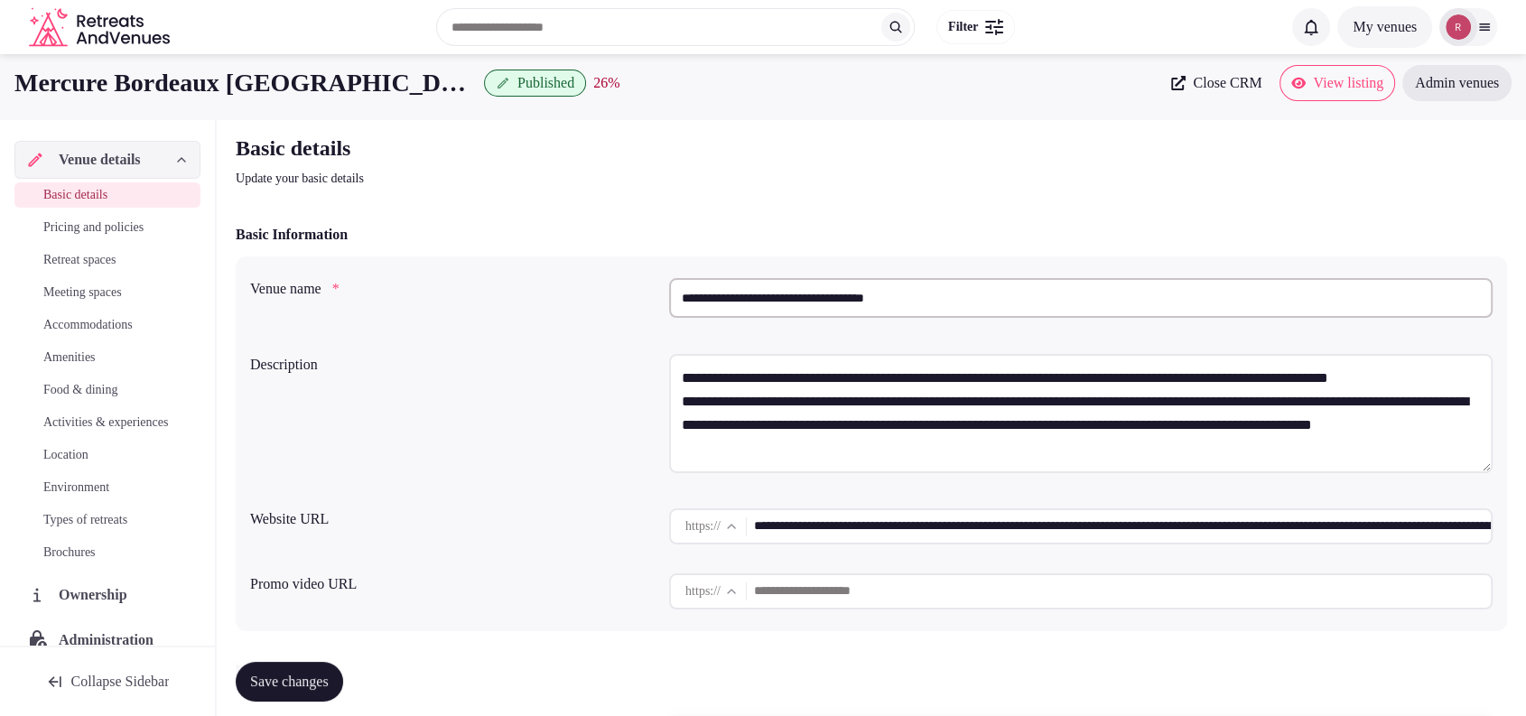
click at [857, 534] on input "**********" at bounding box center [1122, 526] width 737 height 36
click at [1403, 165] on div "Basic details Update your basic details" at bounding box center [871, 161] width 1271 height 54
